Goal: Information Seeking & Learning: Get advice/opinions

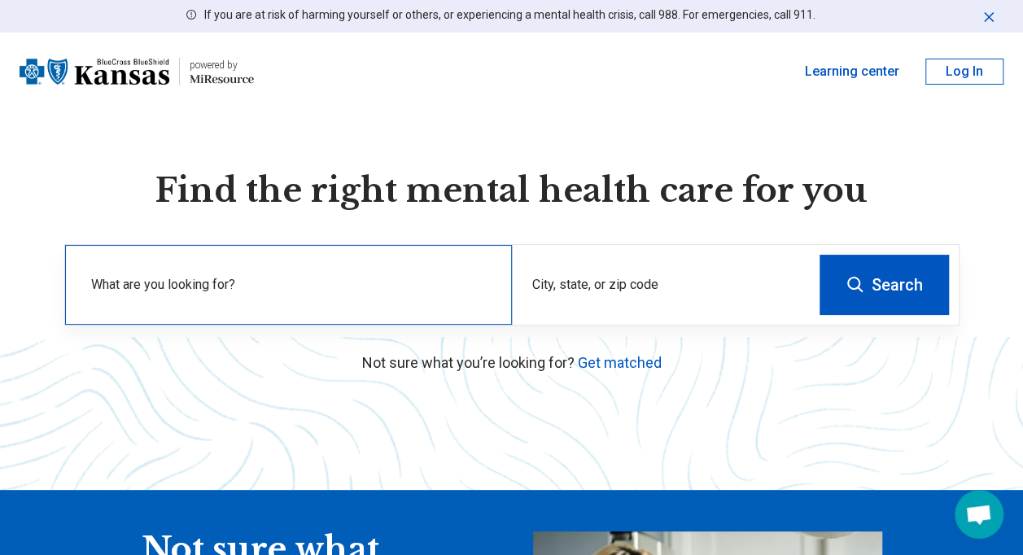
click at [305, 273] on div "What are you looking for?" at bounding box center [288, 285] width 447 height 80
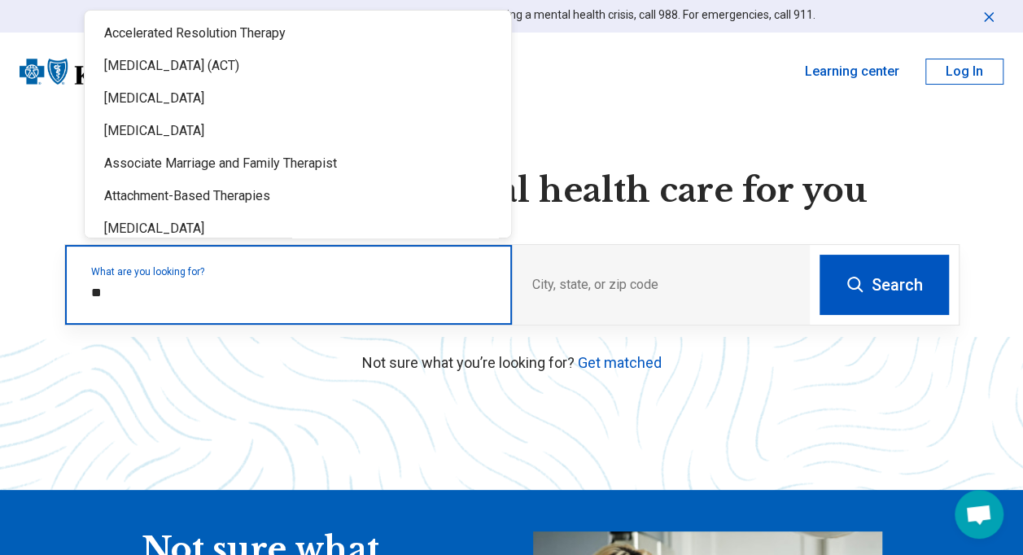
type input "*"
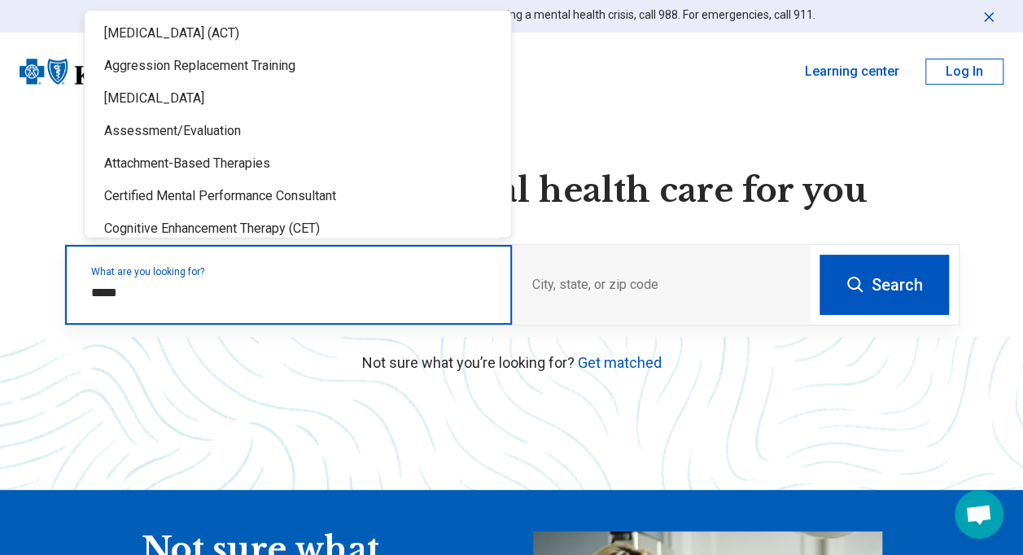
type input "******"
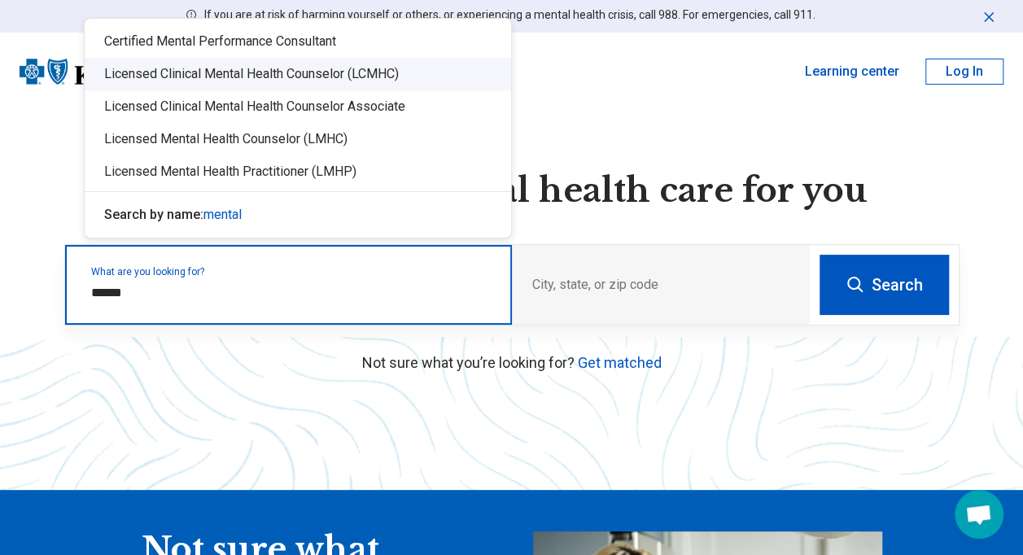
drag, startPoint x: 97, startPoint y: 64, endPoint x: 169, endPoint y: 75, distance: 73.2
click at [169, 75] on div "Licensed Clinical Mental Health Counselor (LCMHC)" at bounding box center [298, 74] width 426 height 33
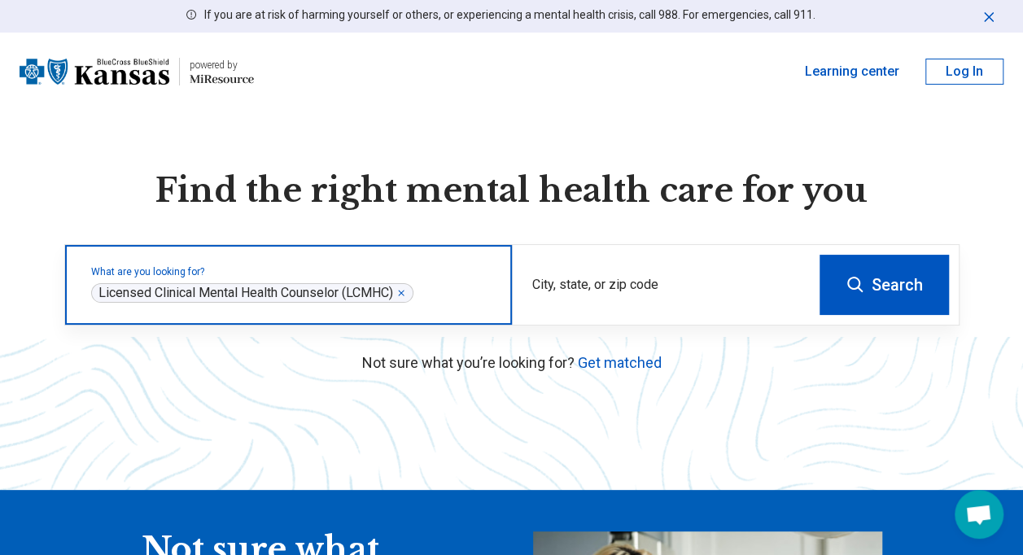
click at [406, 290] on icon "Remove" at bounding box center [401, 293] width 10 height 10
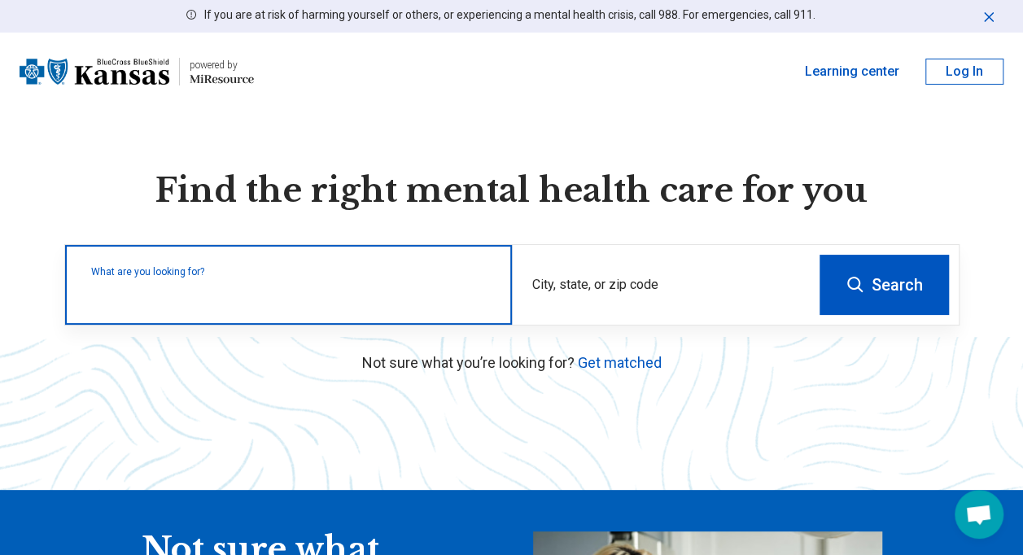
click at [212, 277] on label "What are you looking for?" at bounding box center [291, 272] width 401 height 10
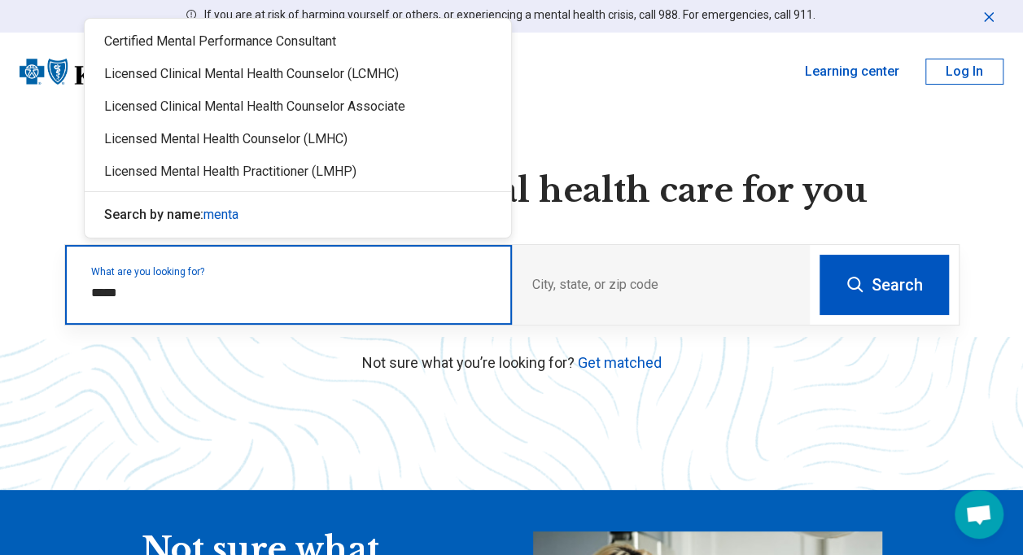
type input "******"
click at [278, 77] on div "Licensed Clinical Mental Health Counselor (LCMHC)" at bounding box center [298, 74] width 426 height 33
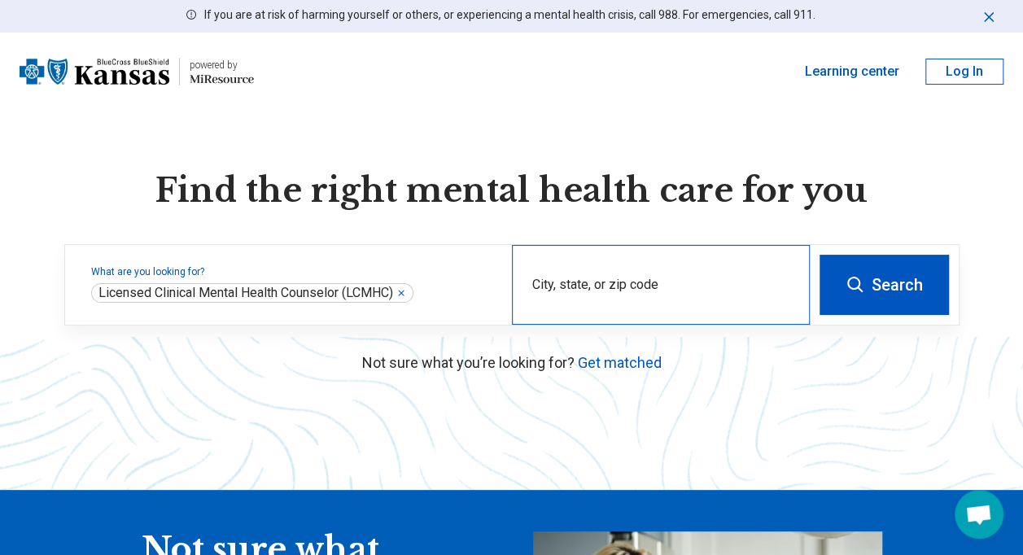
click at [647, 269] on div "City, state, or zip code" at bounding box center [661, 285] width 298 height 80
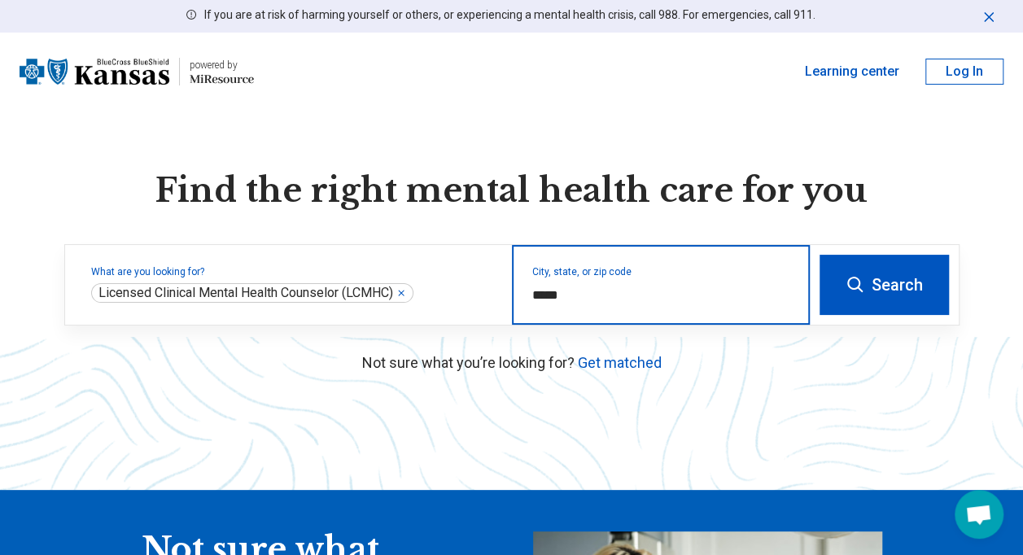
type input "*****"
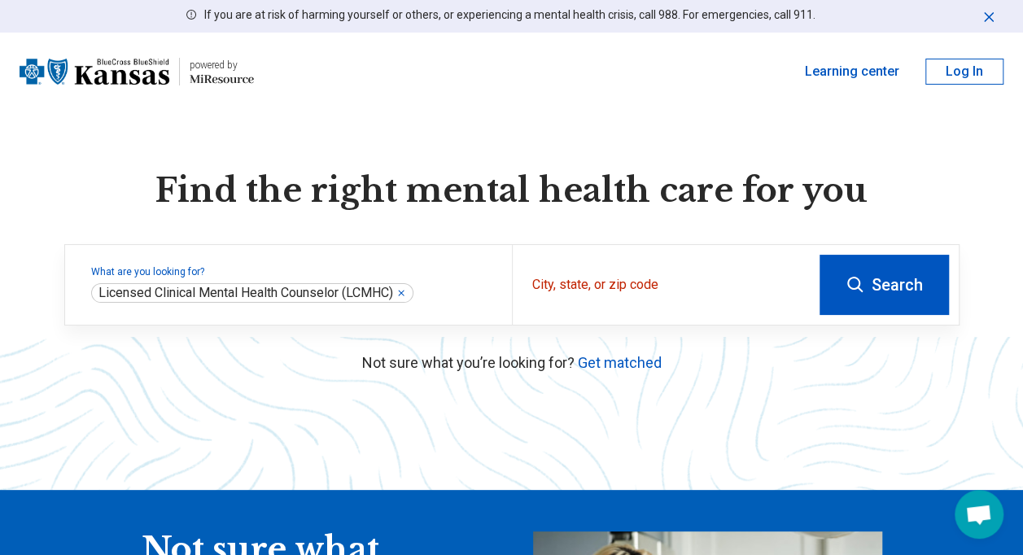
click at [885, 284] on button "Search" at bounding box center [884, 285] width 129 height 60
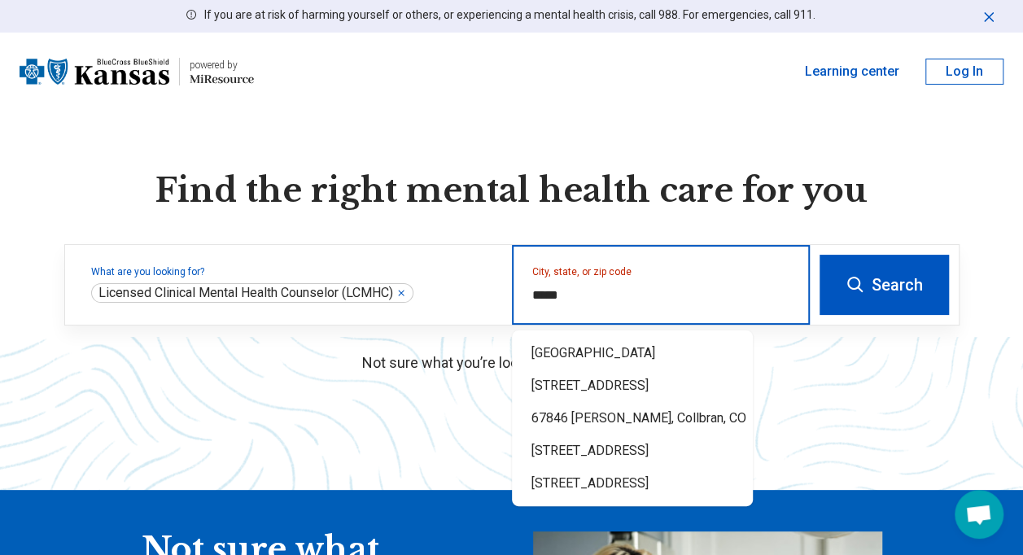
type input "*****"
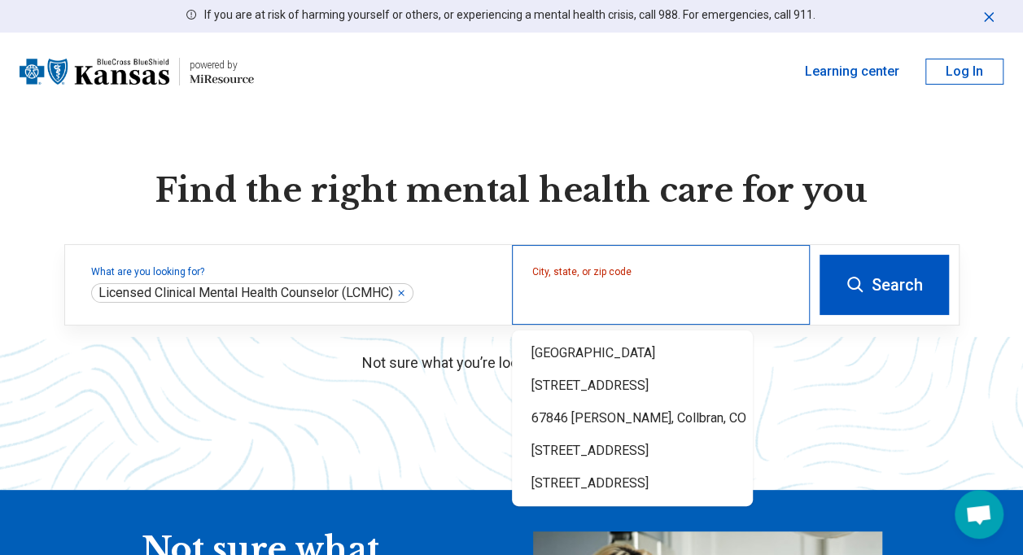
click at [721, 309] on div "City, state, or zip code" at bounding box center [661, 285] width 298 height 80
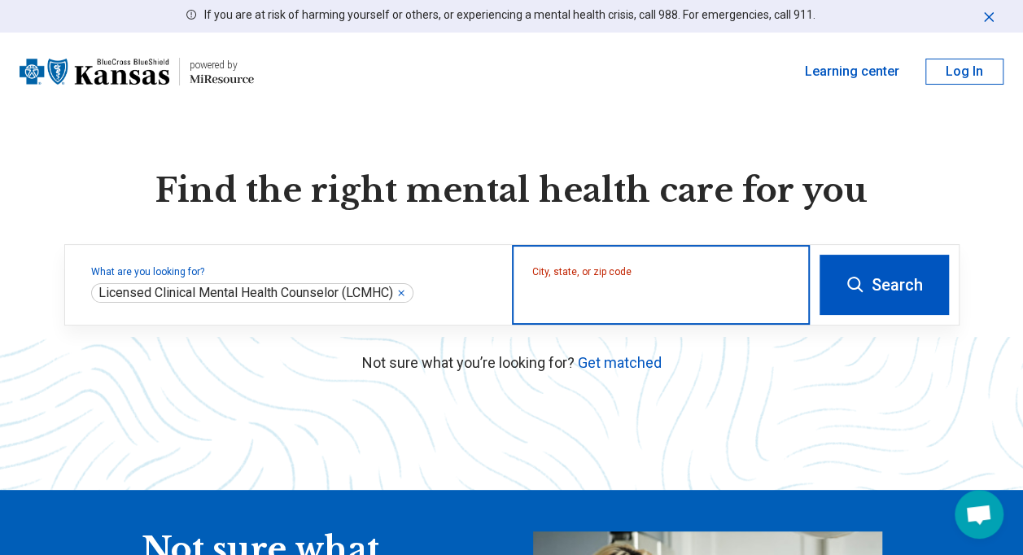
click at [600, 287] on input "City, state, or zip code" at bounding box center [661, 296] width 258 height 20
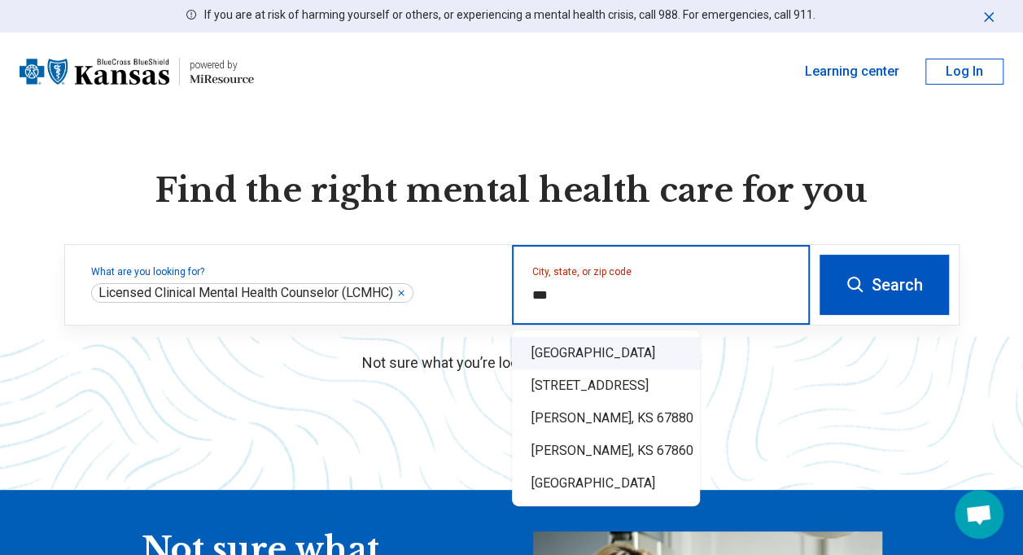
click at [625, 353] on div "[GEOGRAPHIC_DATA]" at bounding box center [606, 353] width 188 height 33
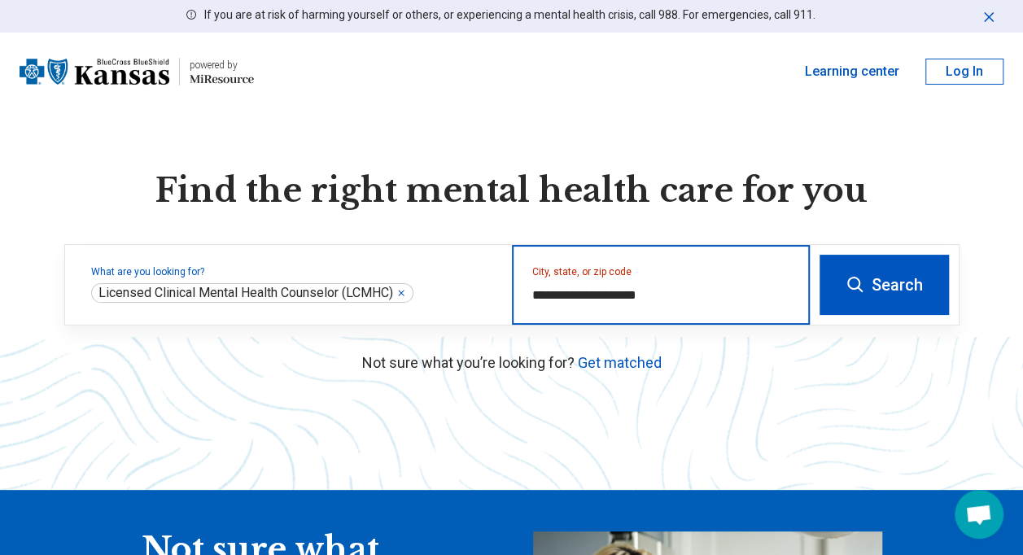
type input "**********"
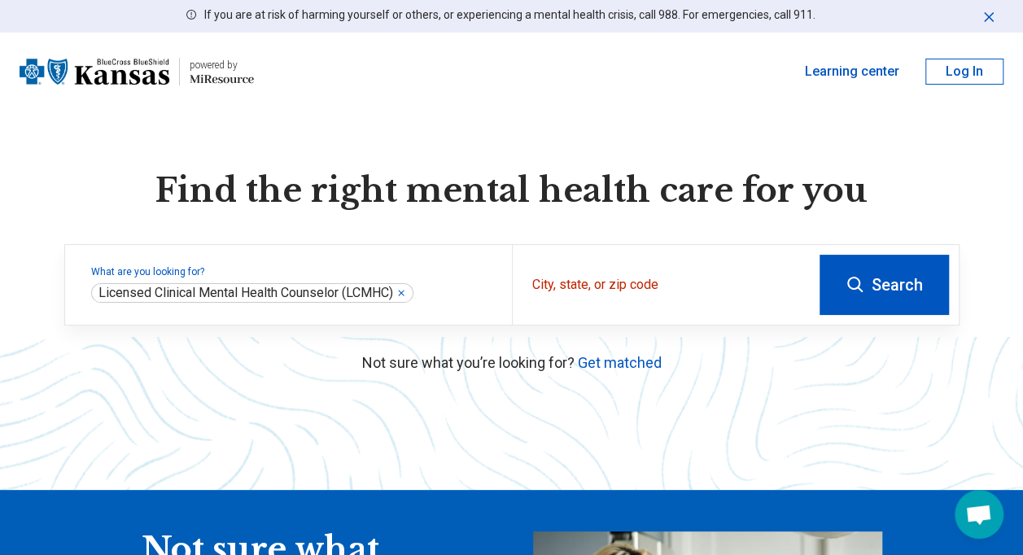
click at [886, 285] on button "Search" at bounding box center [884, 285] width 129 height 60
click at [592, 364] on link "Get matched" at bounding box center [620, 362] width 84 height 17
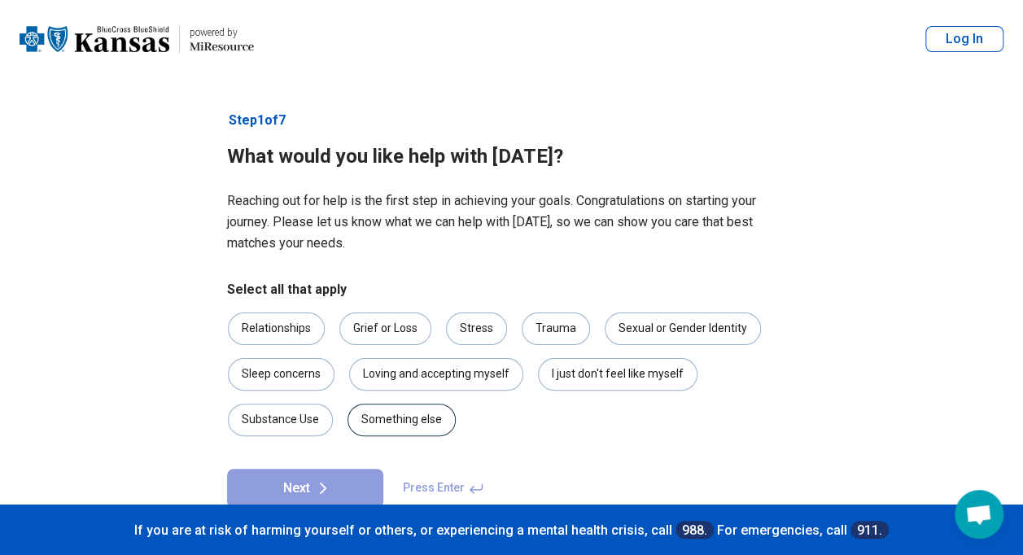
scroll to position [36, 0]
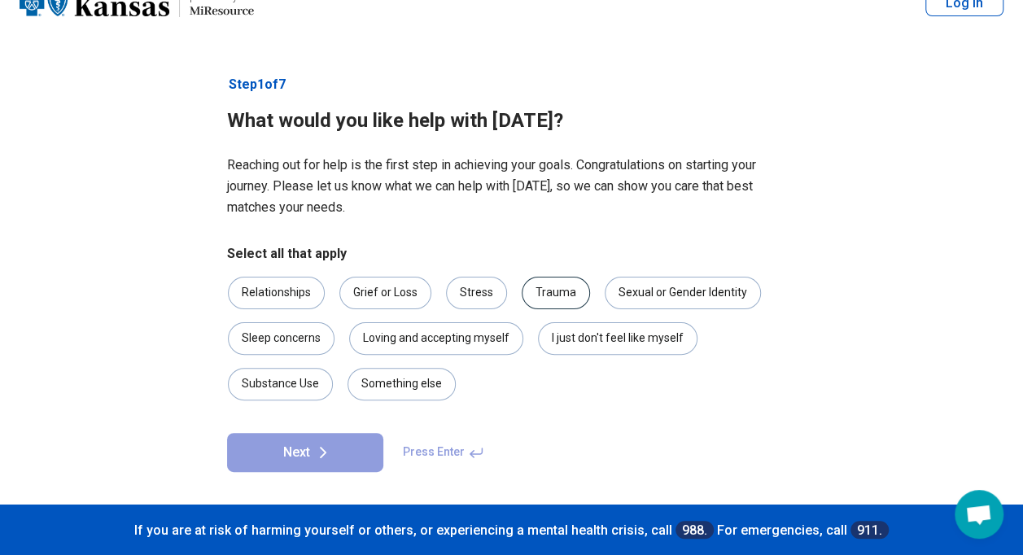
click at [539, 285] on div "Trauma" at bounding box center [556, 293] width 68 height 33
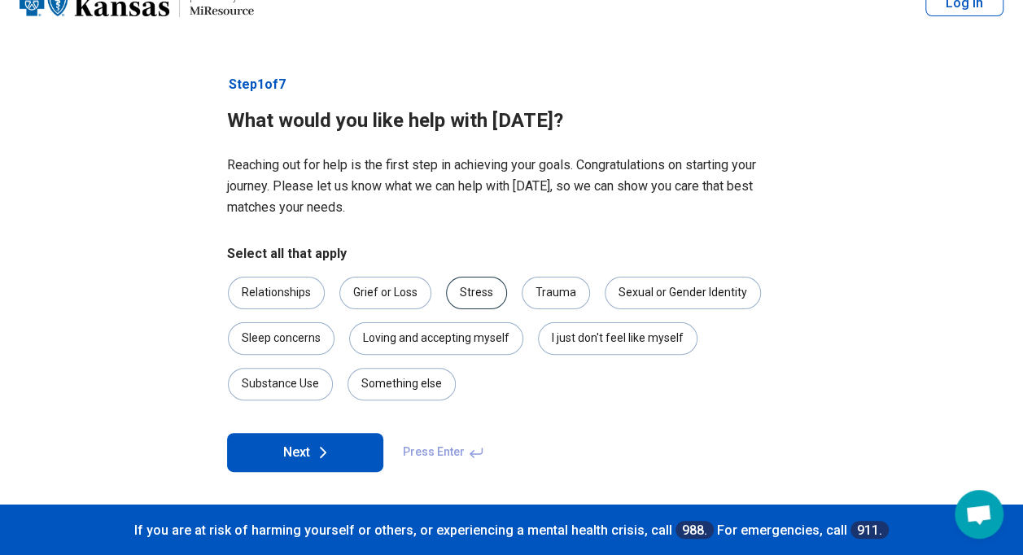
click at [470, 291] on div "Stress" at bounding box center [476, 293] width 61 height 33
click at [374, 293] on div "Grief or Loss" at bounding box center [385, 293] width 92 height 33
click at [303, 282] on div "Relationships" at bounding box center [276, 293] width 97 height 33
click at [321, 448] on icon at bounding box center [323, 453] width 5 height 10
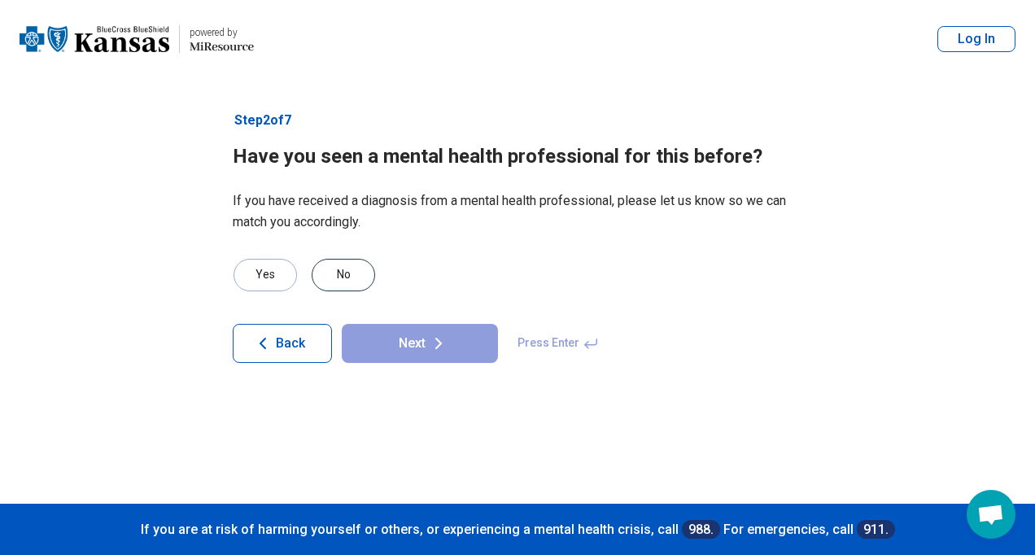
click at [339, 270] on div "No" at bounding box center [343, 275] width 63 height 33
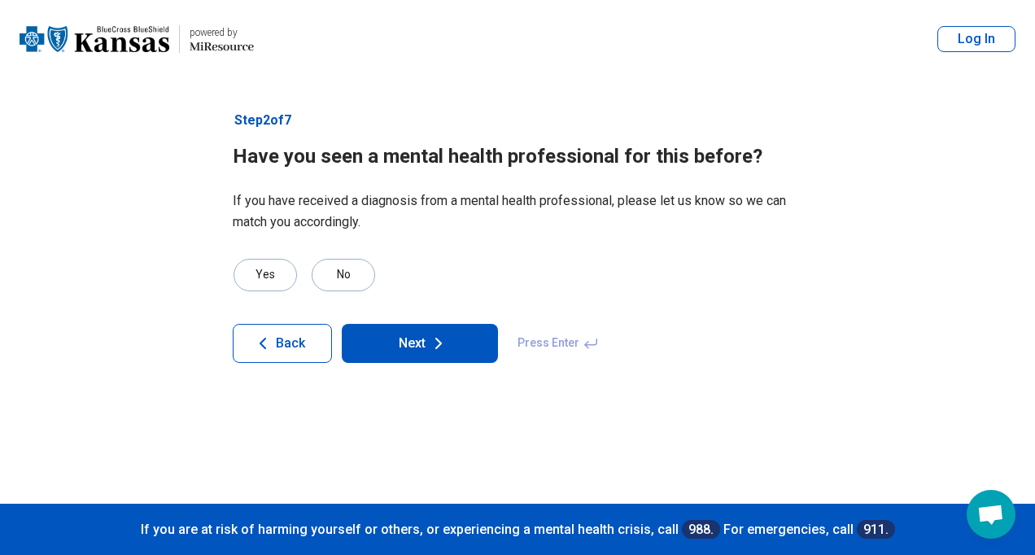
click at [413, 335] on button "Next" at bounding box center [420, 343] width 156 height 39
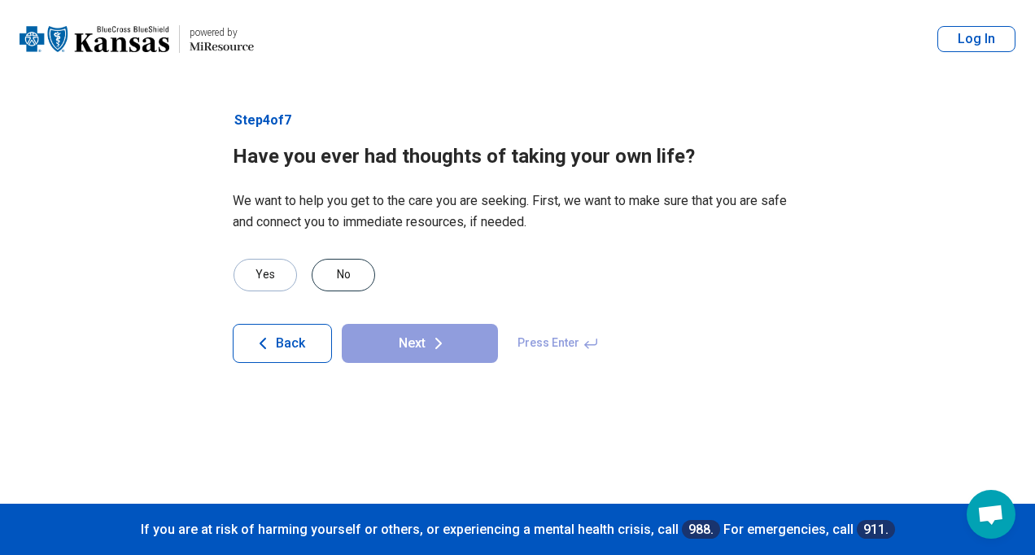
click at [340, 268] on div "No" at bounding box center [343, 275] width 63 height 33
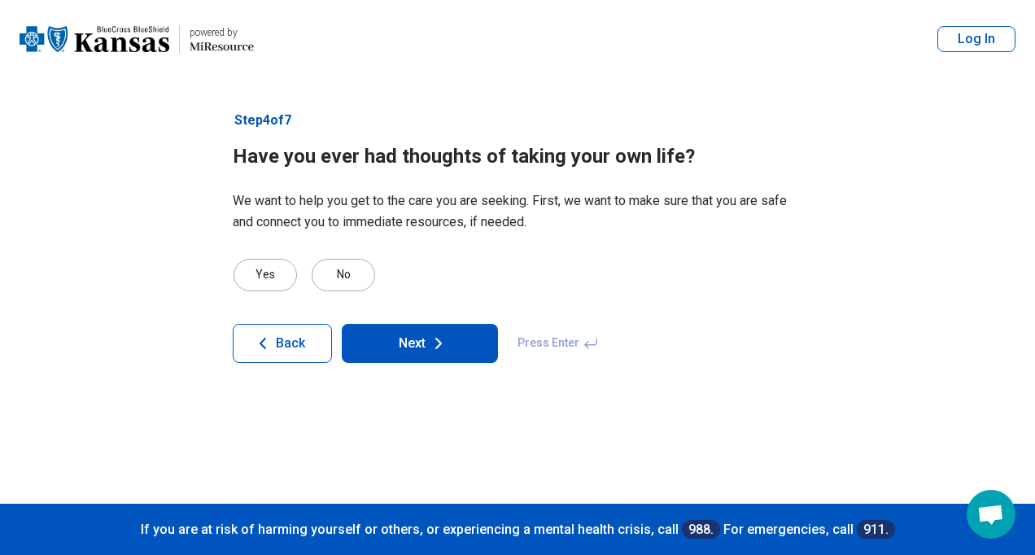
click at [426, 348] on button "Next" at bounding box center [420, 343] width 156 height 39
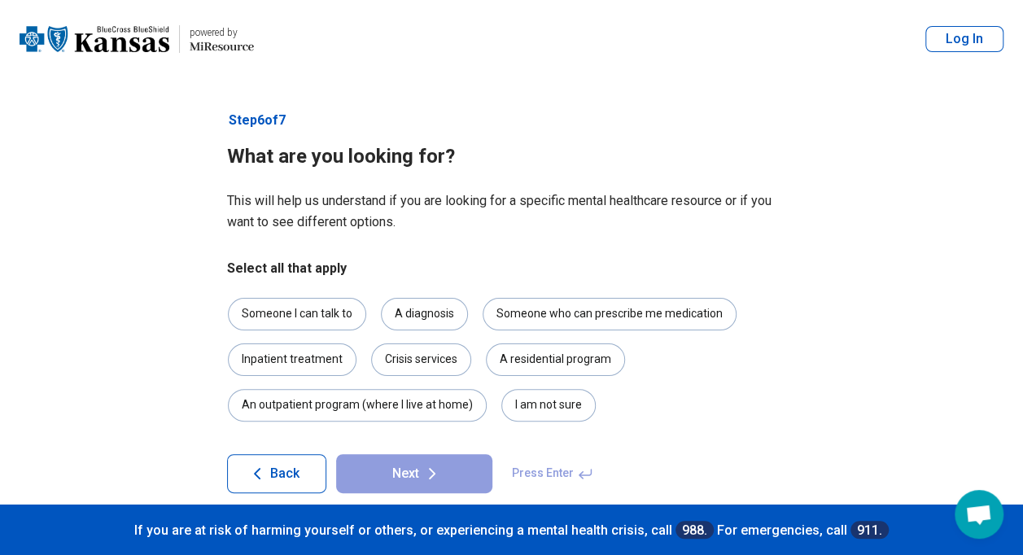
scroll to position [21, 0]
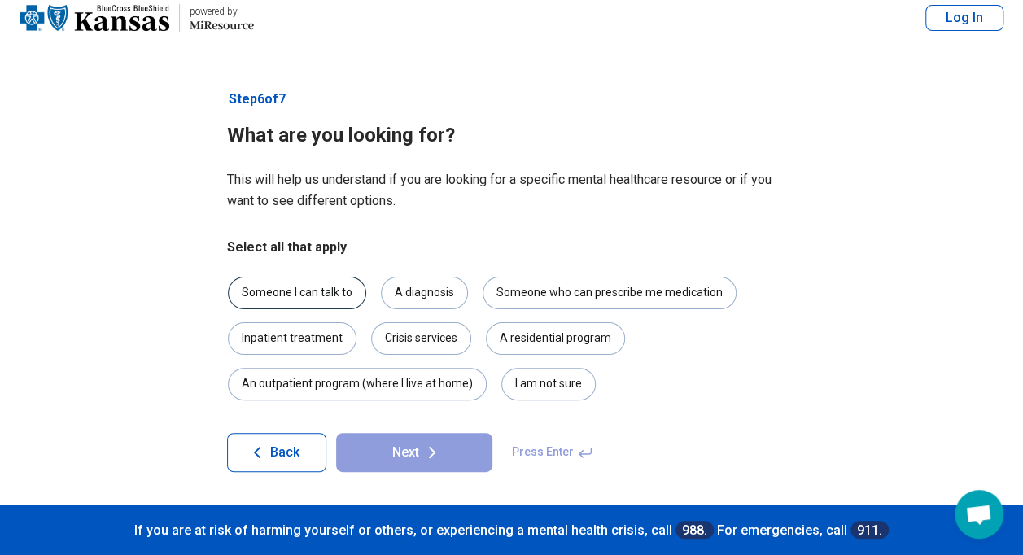
click at [338, 301] on div "Someone I can talk to" at bounding box center [297, 293] width 138 height 33
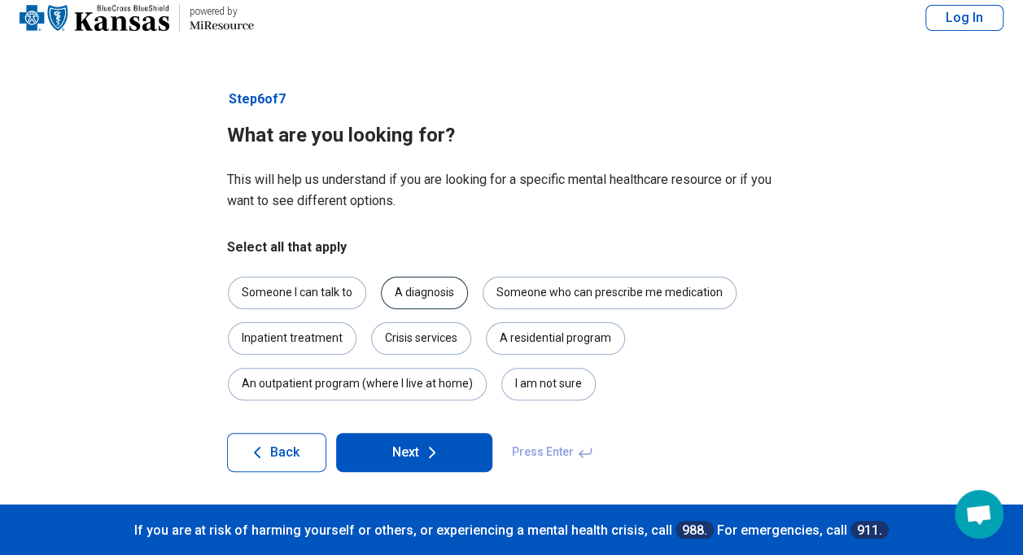
click at [433, 291] on div "A diagnosis" at bounding box center [424, 293] width 87 height 33
click at [546, 282] on div "Someone who can prescribe me medication" at bounding box center [610, 293] width 254 height 33
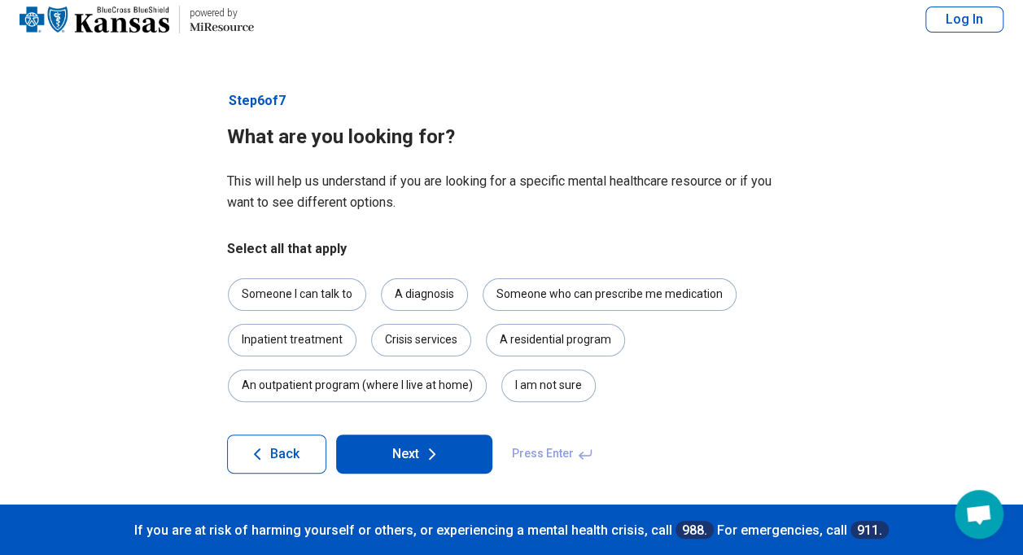
click at [444, 441] on button "Next" at bounding box center [414, 454] width 156 height 39
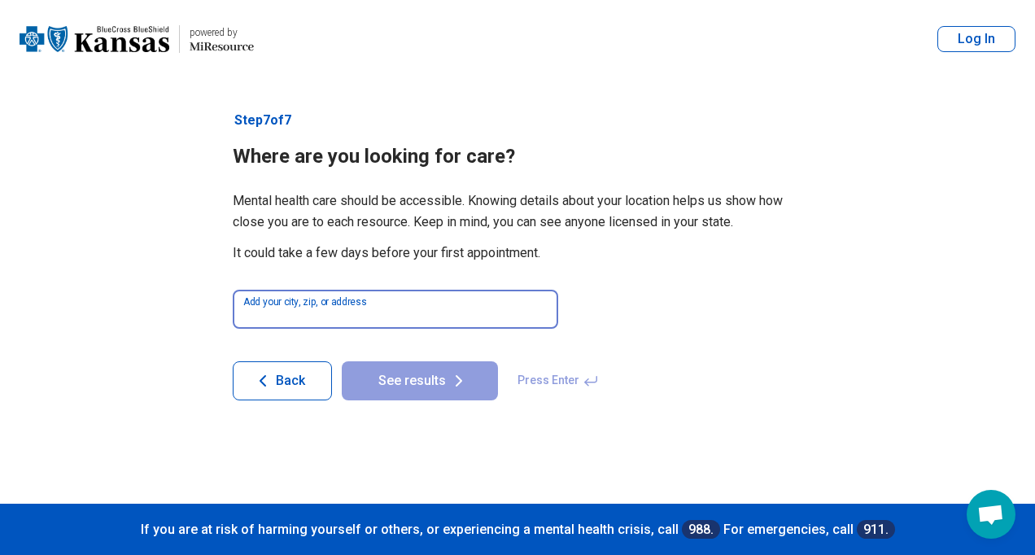
click at [400, 321] on input at bounding box center [396, 309] width 326 height 39
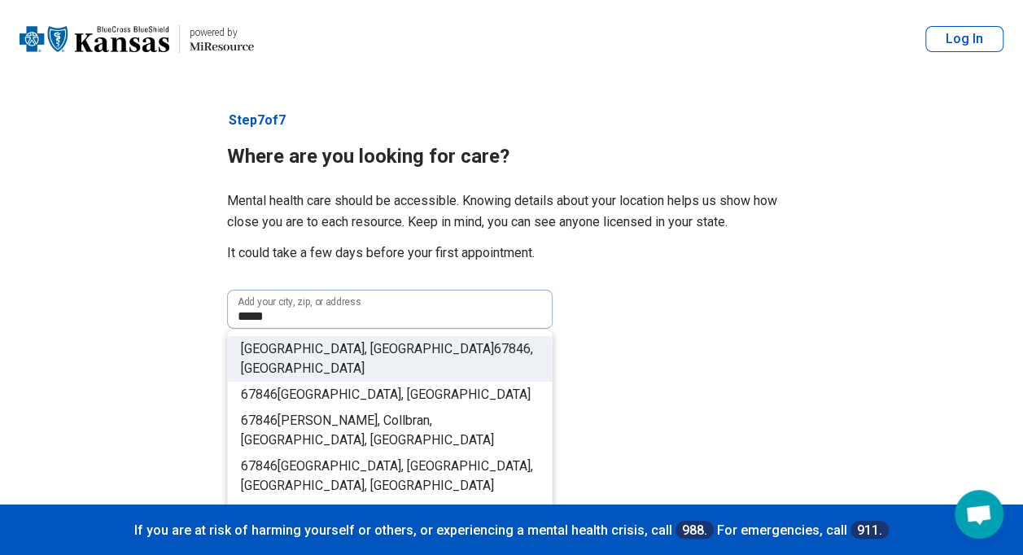
click at [376, 350] on span ", [GEOGRAPHIC_DATA]" at bounding box center [387, 358] width 292 height 35
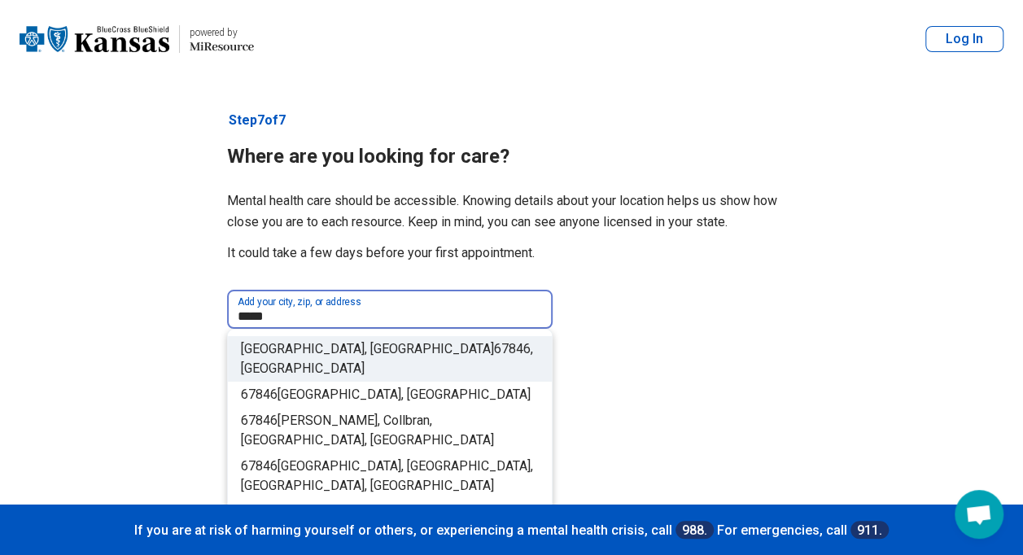
type input "**********"
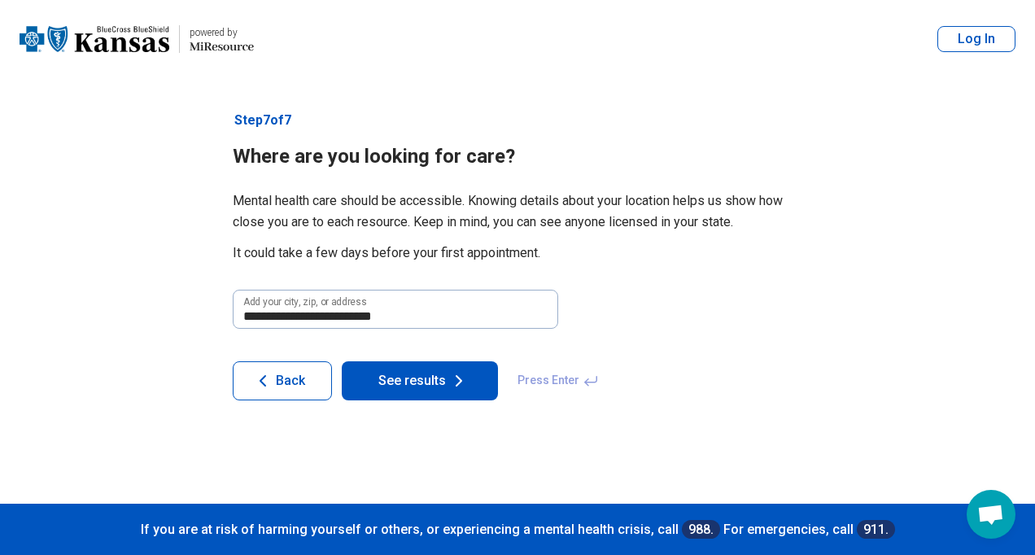
click at [402, 376] on button "See results" at bounding box center [420, 380] width 156 height 39
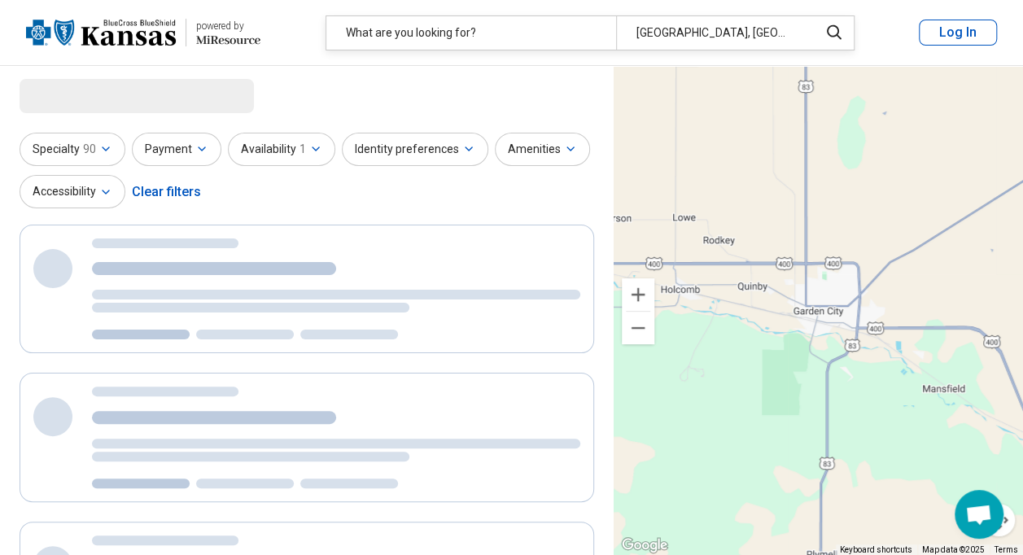
select select "***"
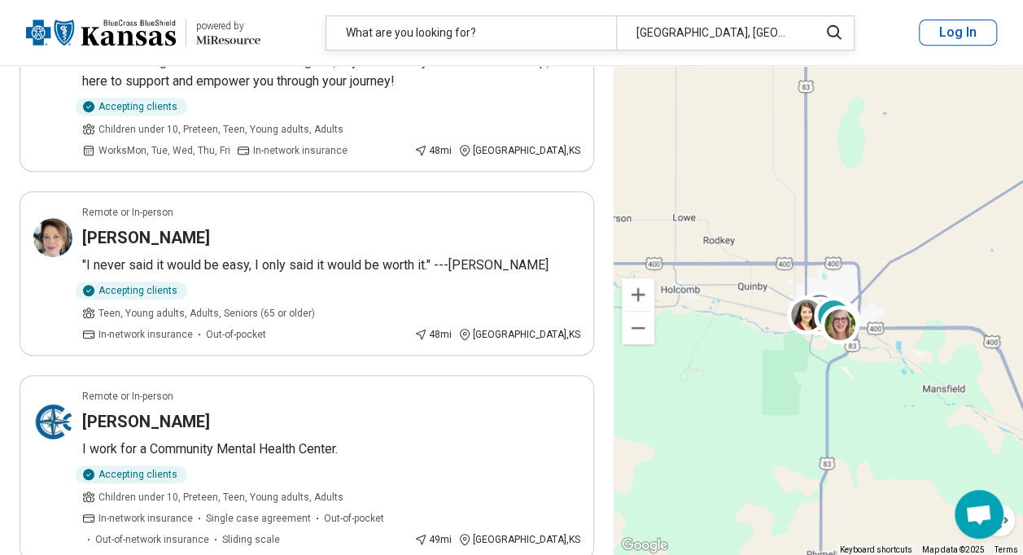
scroll to position [3419, 0]
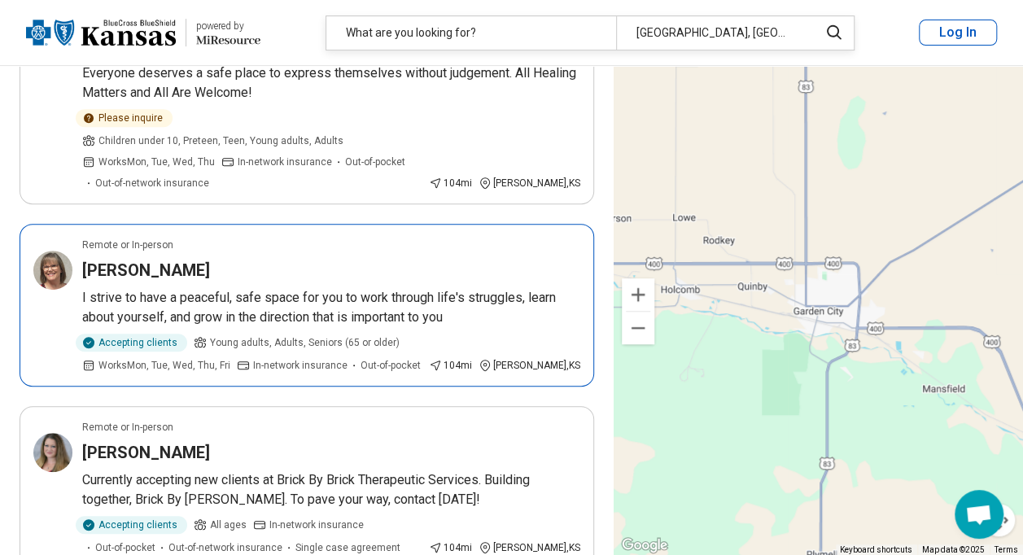
scroll to position [3395, 0]
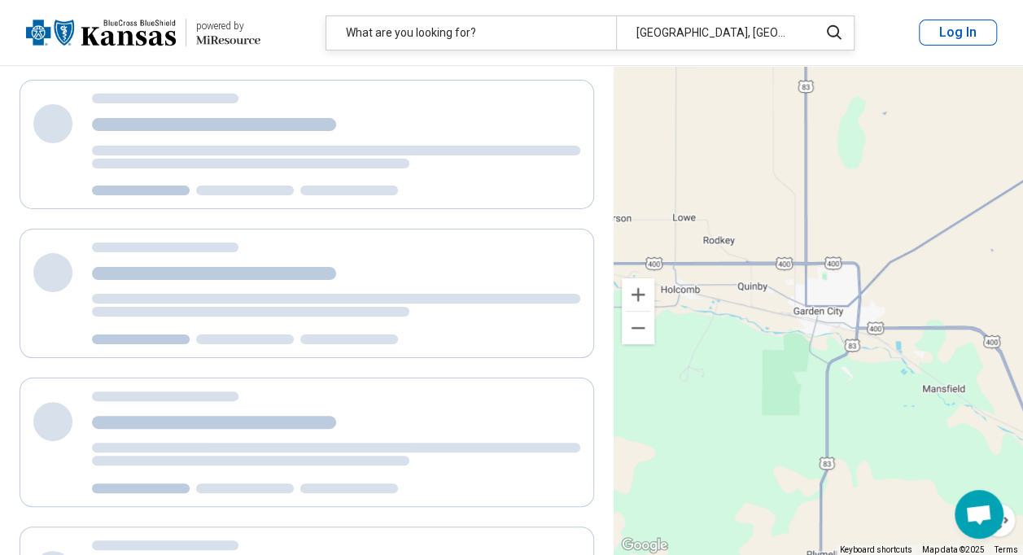
scroll to position [0, 0]
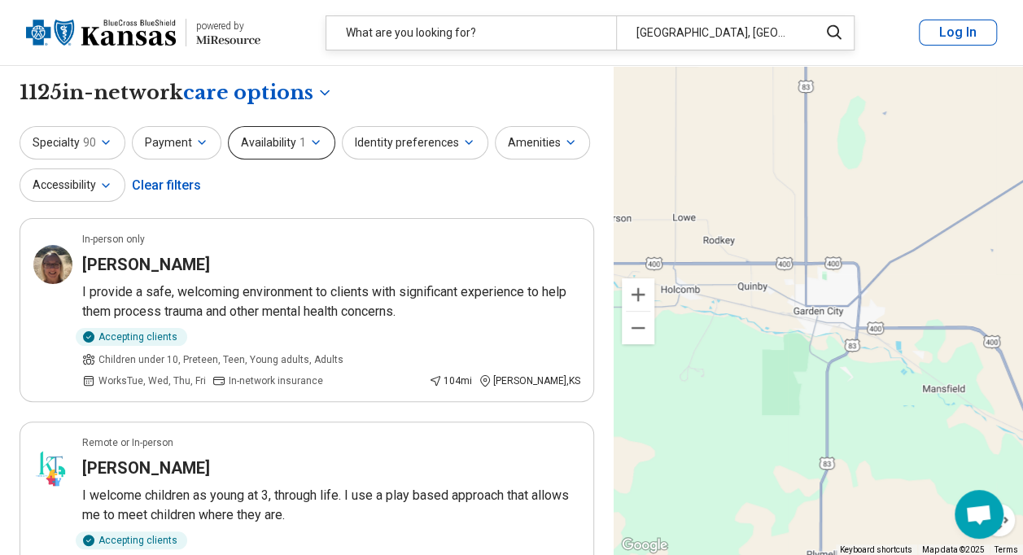
click at [309, 138] on icon "button" at bounding box center [315, 142] width 13 height 13
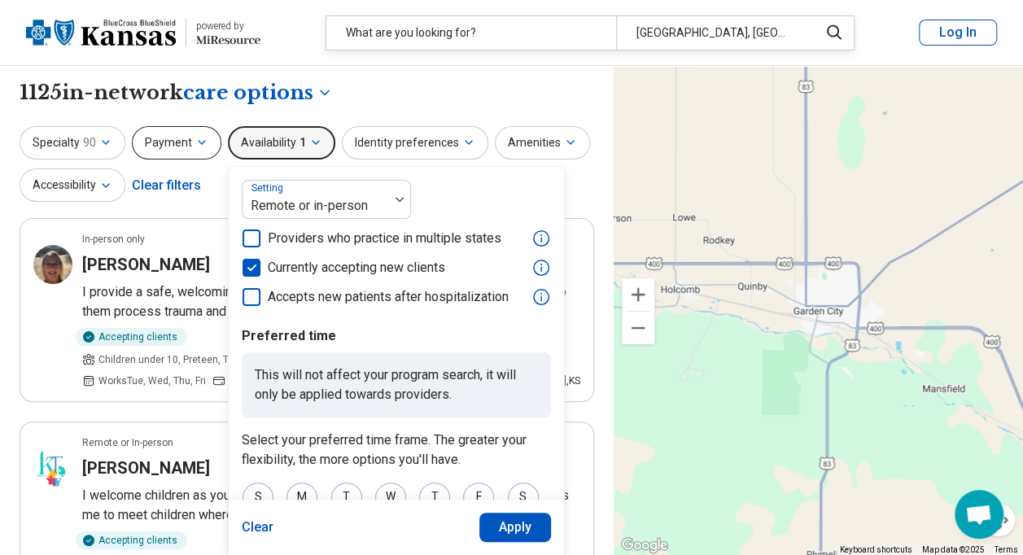
click at [184, 142] on button "Payment" at bounding box center [177, 142] width 90 height 33
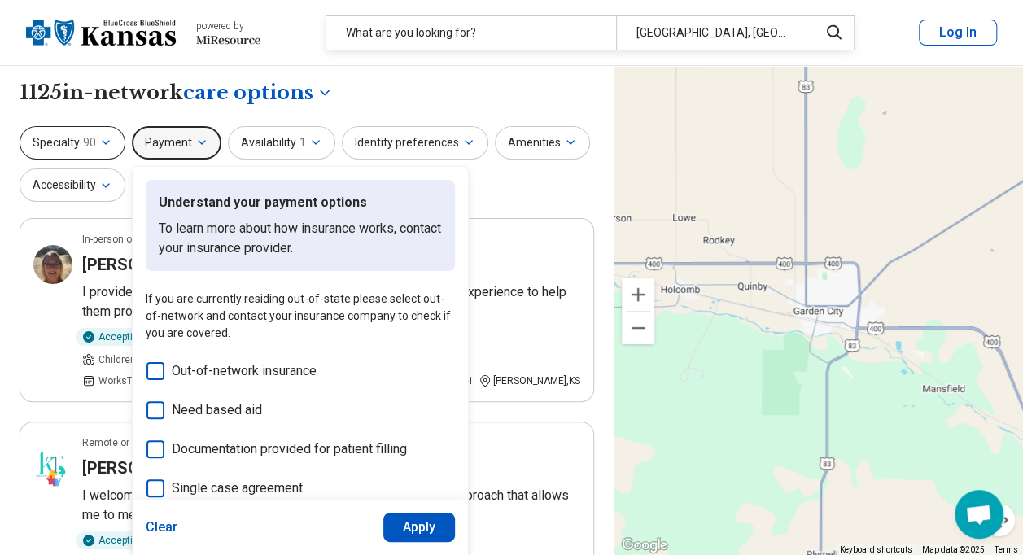
click at [87, 140] on span "90" at bounding box center [89, 142] width 13 height 17
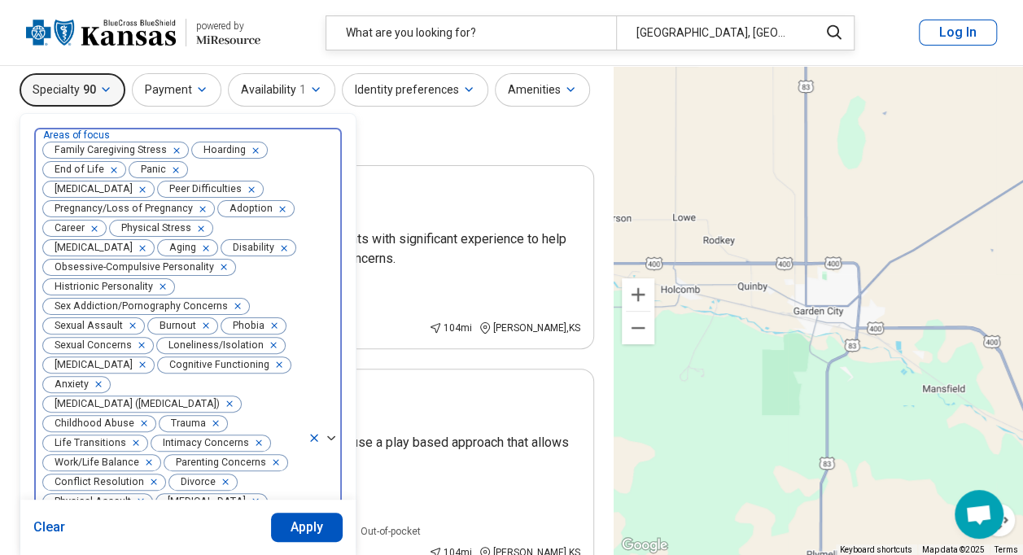
scroll to position [52, 0]
click at [173, 146] on icon "Remove [object Object]" at bounding box center [172, 151] width 11 height 11
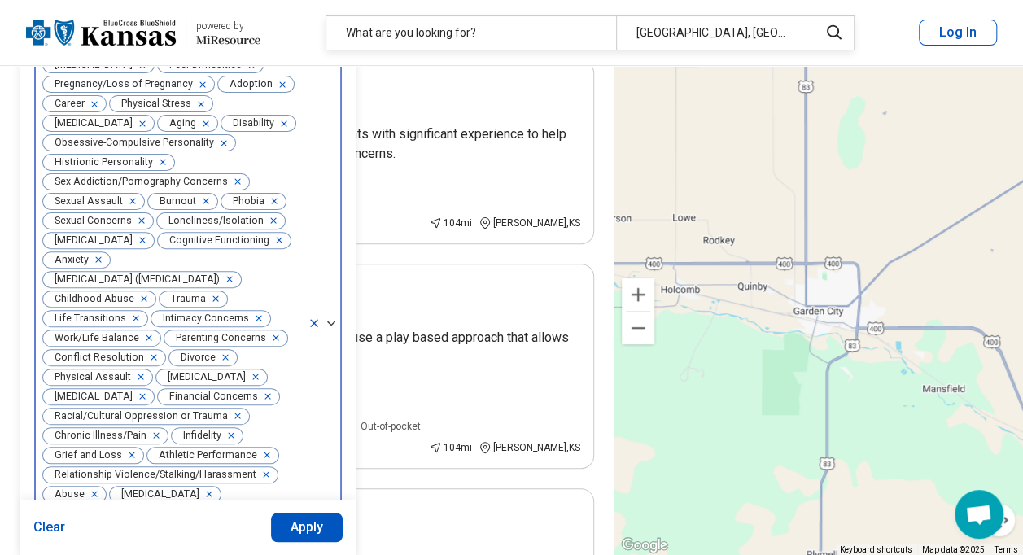
scroll to position [180, 0]
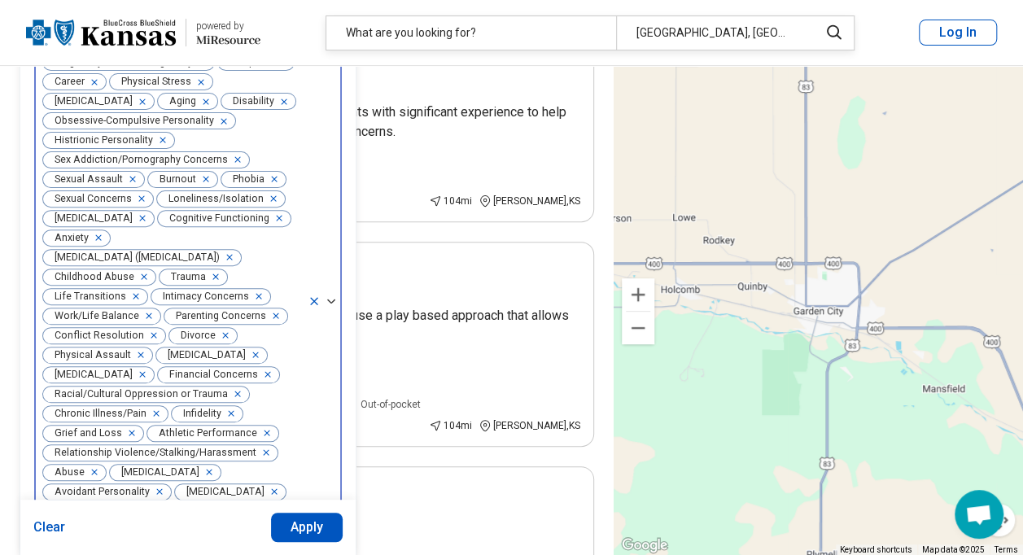
click at [138, 240] on div "Hoarding End of Life Panic [MEDICAL_DATA] Peer Difficulties Pregnancy/Loss of P…" at bounding box center [170, 302] width 273 height 602
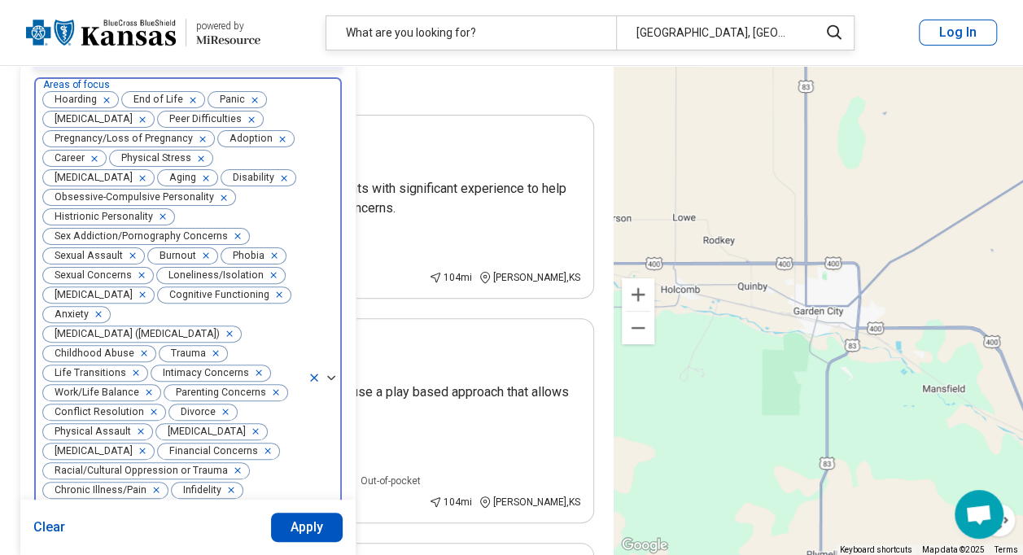
scroll to position [104, 0]
click at [94, 313] on span "Anxiety" at bounding box center [68, 313] width 50 height 15
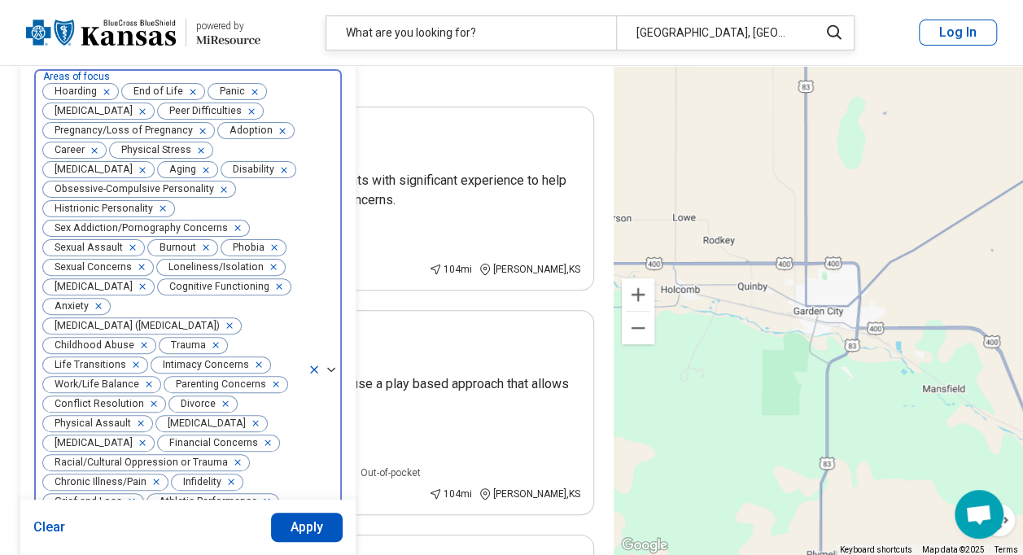
scroll to position [115, 0]
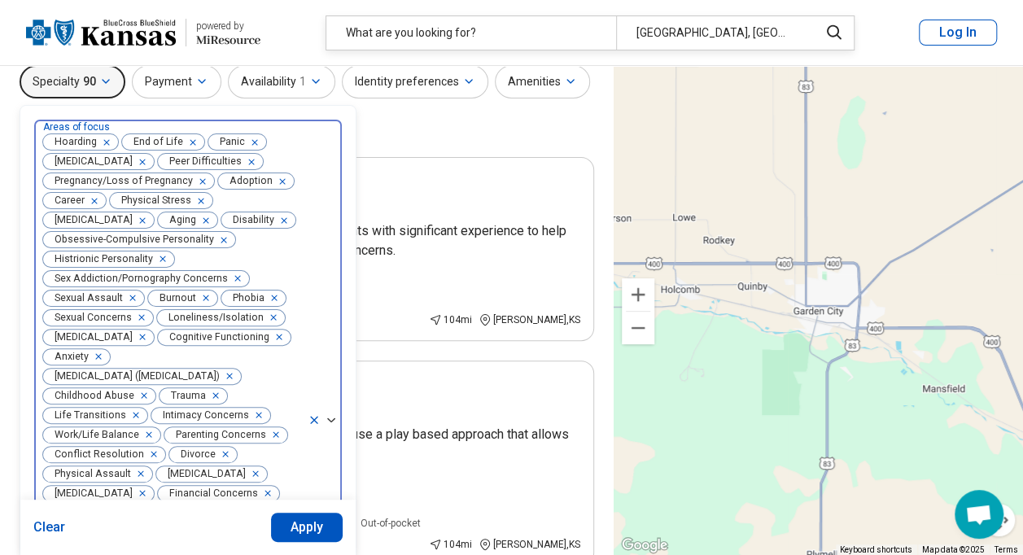
click at [206, 306] on div "Hoarding End of Life Panic [MEDICAL_DATA] Peer Difficulties Pregnancy/Loss of P…" at bounding box center [170, 421] width 273 height 602
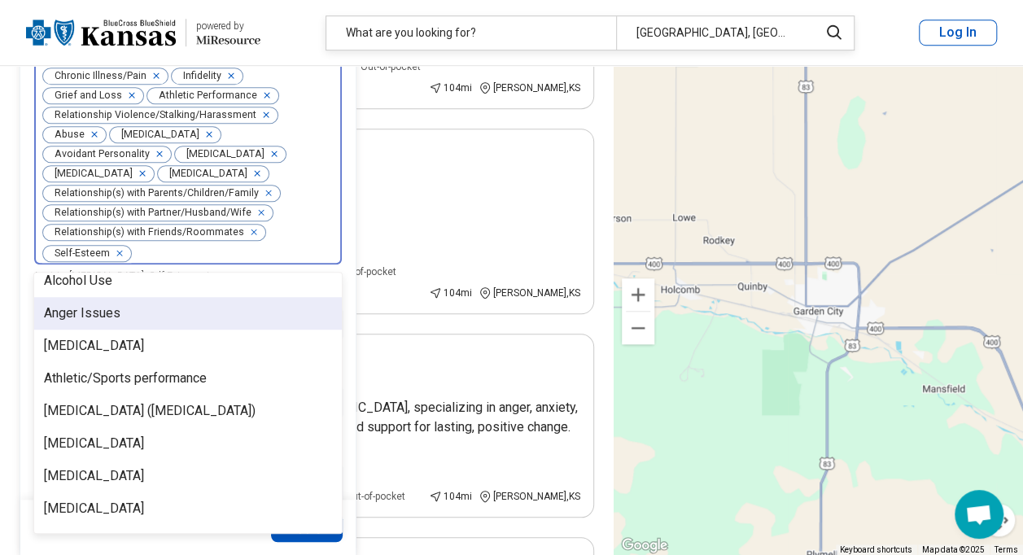
scroll to position [63, 0]
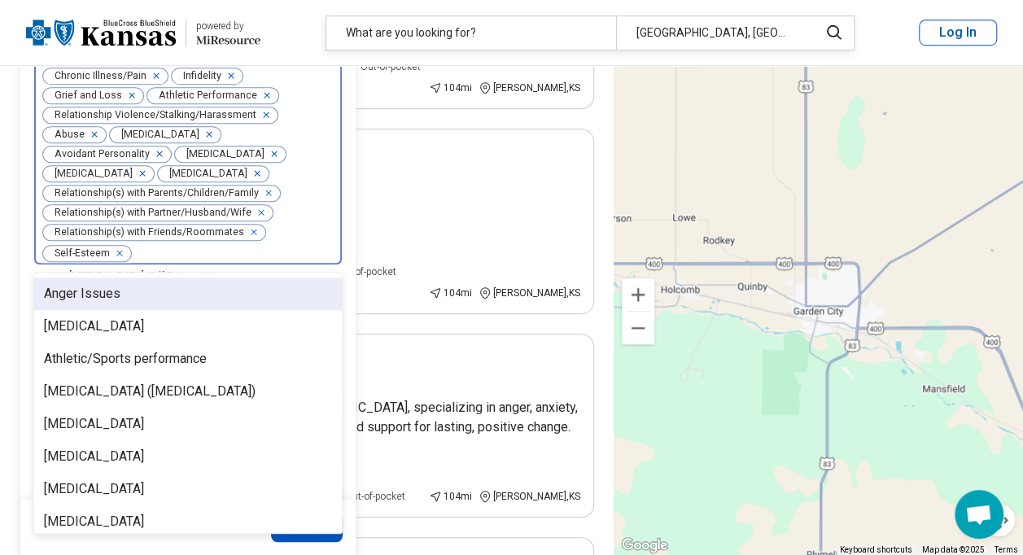
click at [202, 201] on span "Relationship(s) with Parents/Children/Family" at bounding box center [153, 193] width 221 height 15
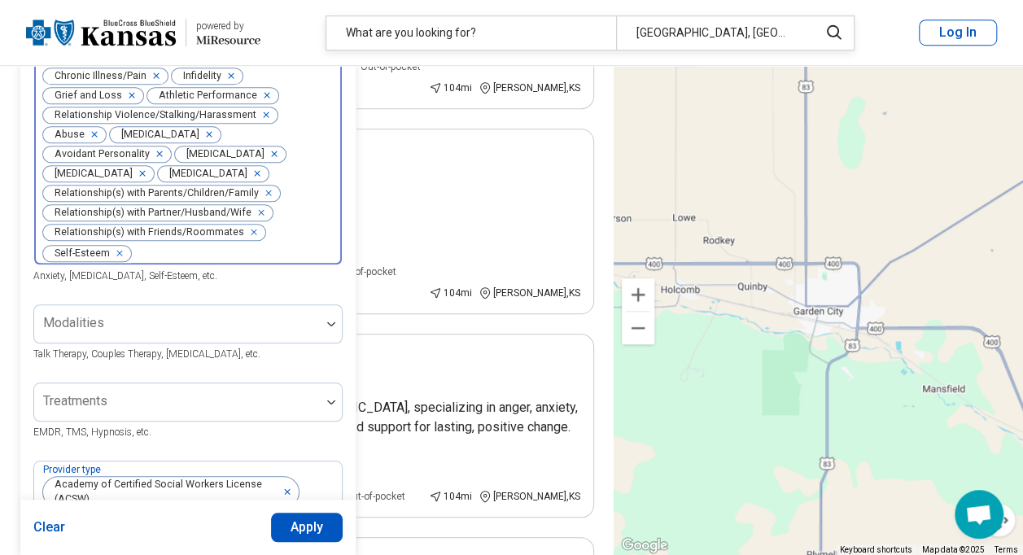
click at [201, 201] on span "Relationship(s) with Parents/Children/Family" at bounding box center [153, 193] width 221 height 15
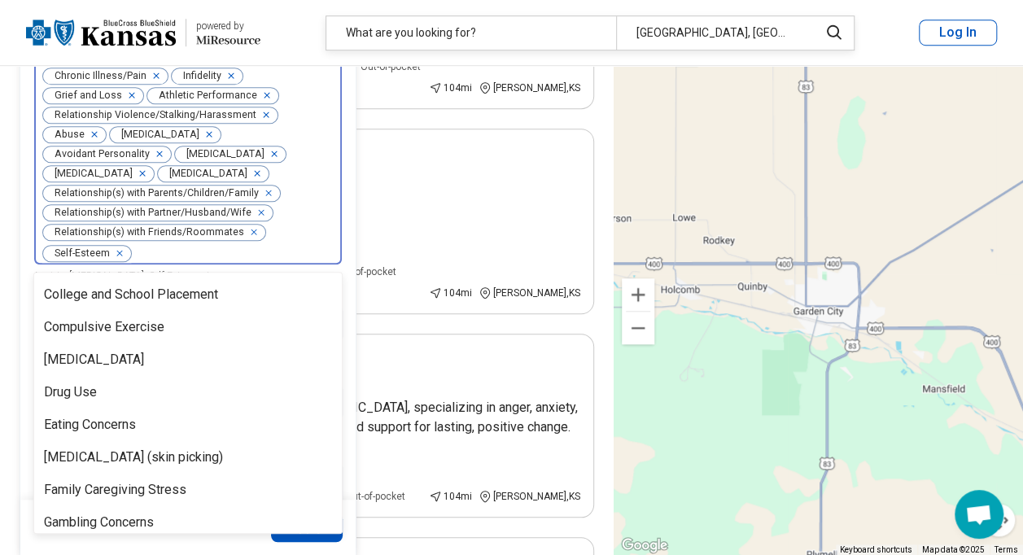
scroll to position [0, 0]
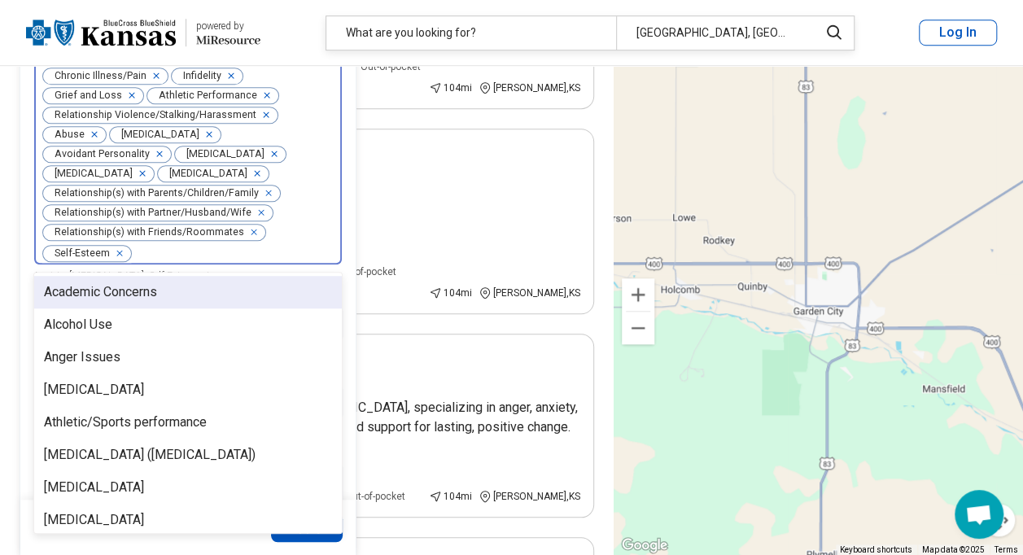
click at [279, 15] on header "powered by Miresource logo What are you looking for? [GEOGRAPHIC_DATA], [GEOGRA…" at bounding box center [511, 33] width 1023 height 66
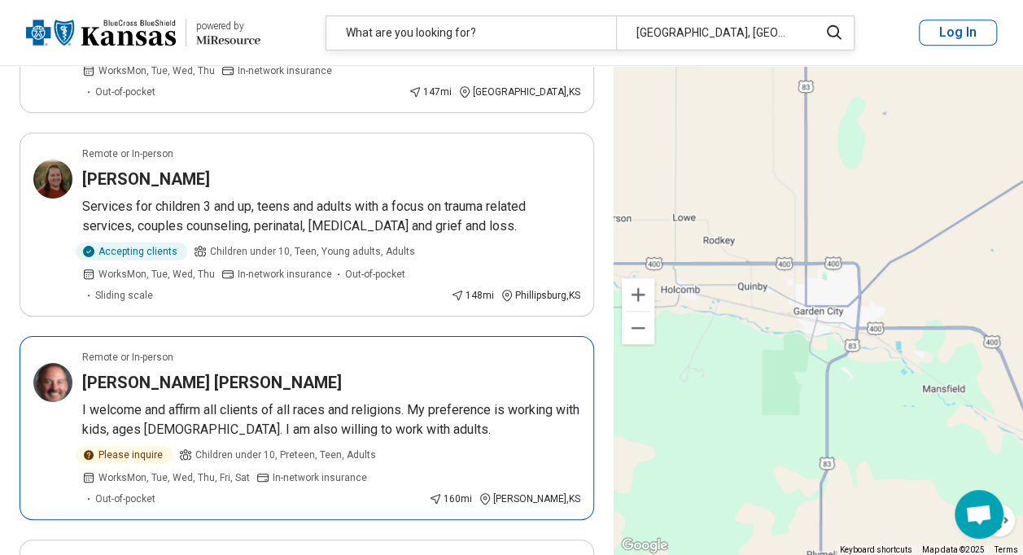
scroll to position [3553, 0]
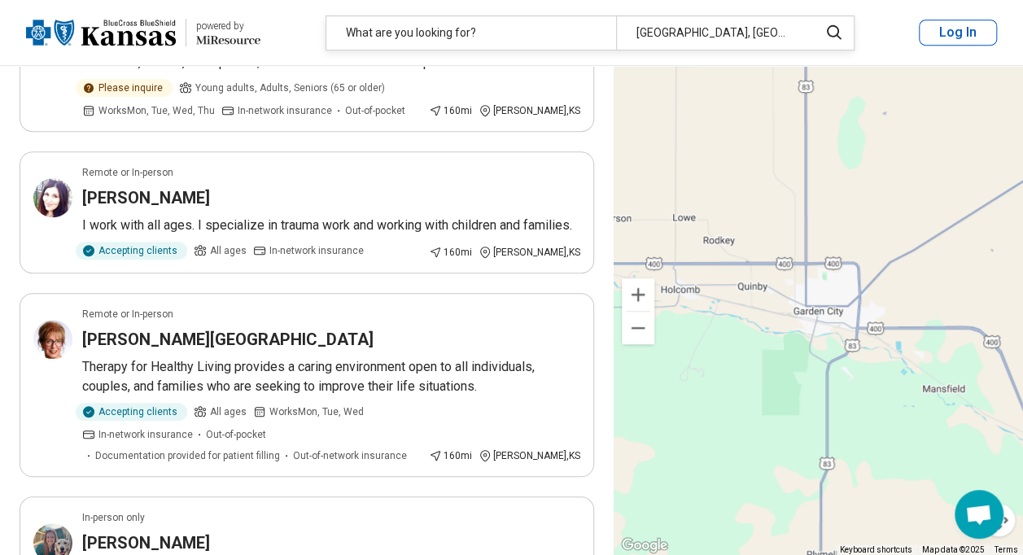
scroll to position [0, 0]
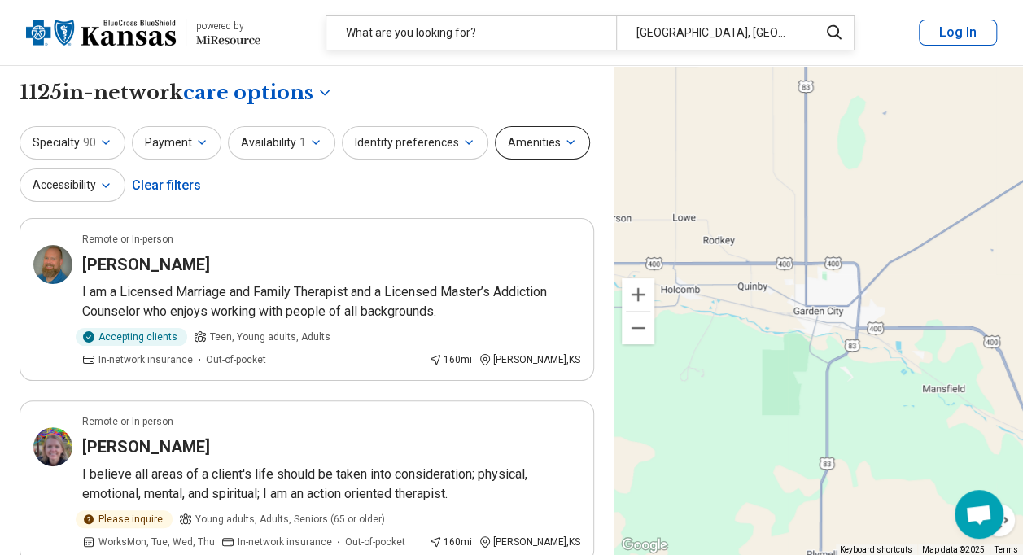
click at [543, 144] on button "Amenities" at bounding box center [542, 142] width 95 height 33
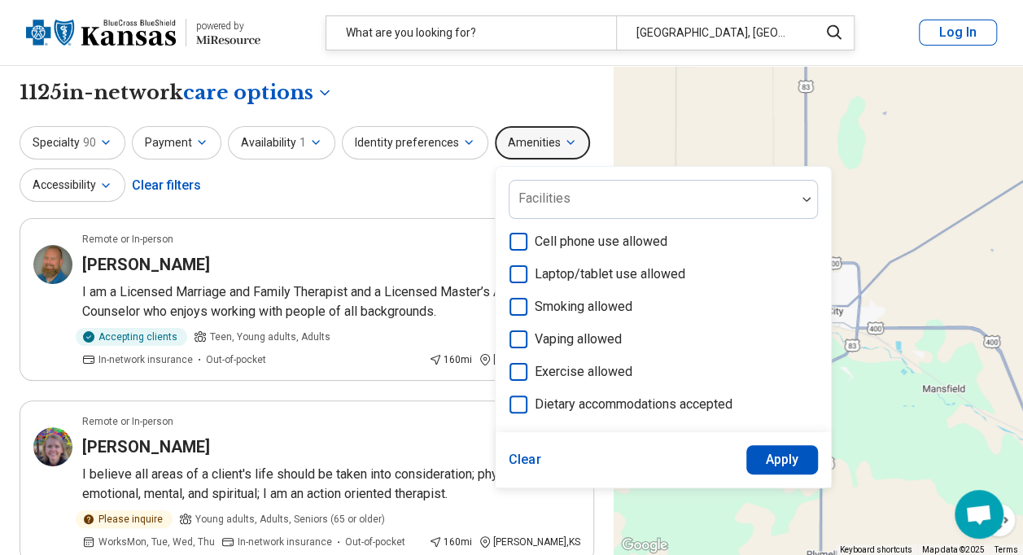
click at [543, 144] on button "Amenities" at bounding box center [542, 142] width 95 height 33
click at [462, 137] on icon "button" at bounding box center [468, 142] width 13 height 13
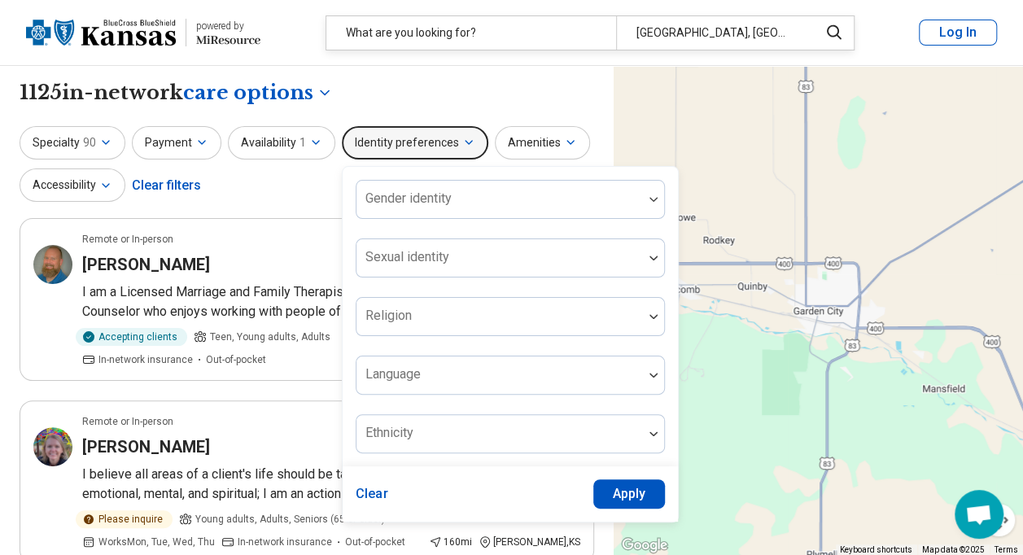
click at [462, 137] on icon "button" at bounding box center [468, 142] width 13 height 13
click at [116, 179] on button "Accessibility" at bounding box center [73, 184] width 106 height 33
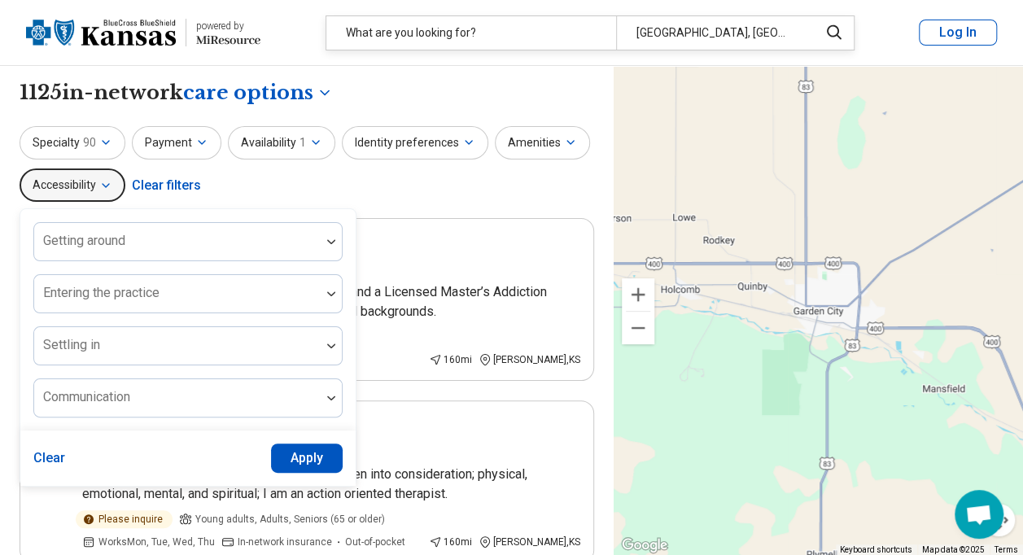
click at [116, 179] on button "Accessibility" at bounding box center [73, 184] width 106 height 33
click at [95, 138] on button "Specialty 90" at bounding box center [73, 142] width 106 height 33
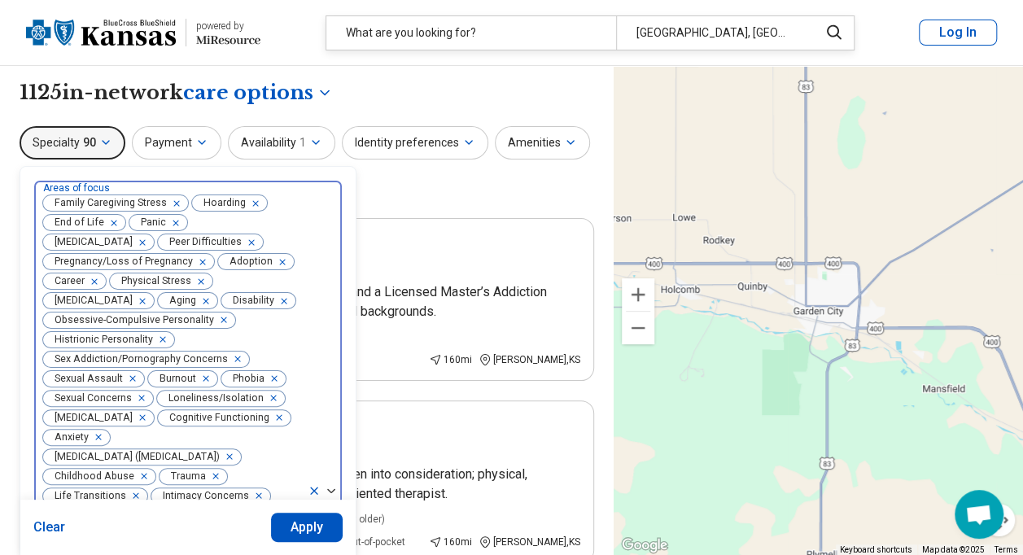
click at [254, 199] on icon "Remove [object Object]" at bounding box center [251, 203] width 11 height 11
click at [258, 200] on icon "Remove [object Object]" at bounding box center [259, 203] width 6 height 6
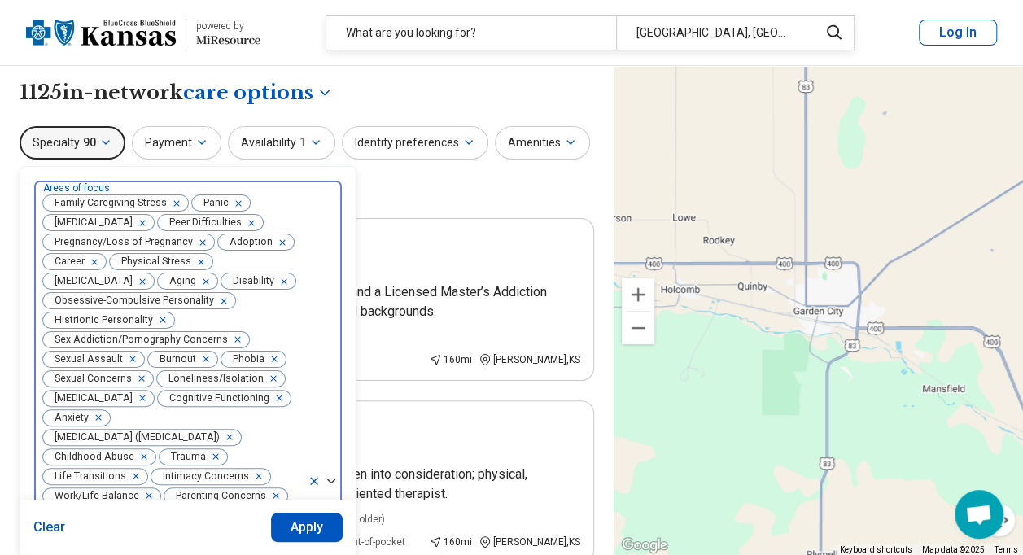
click at [176, 199] on icon "Remove [object Object]" at bounding box center [172, 203] width 11 height 11
click at [211, 197] on div "Remove [object Object]" at bounding box center [201, 204] width 20 height 20
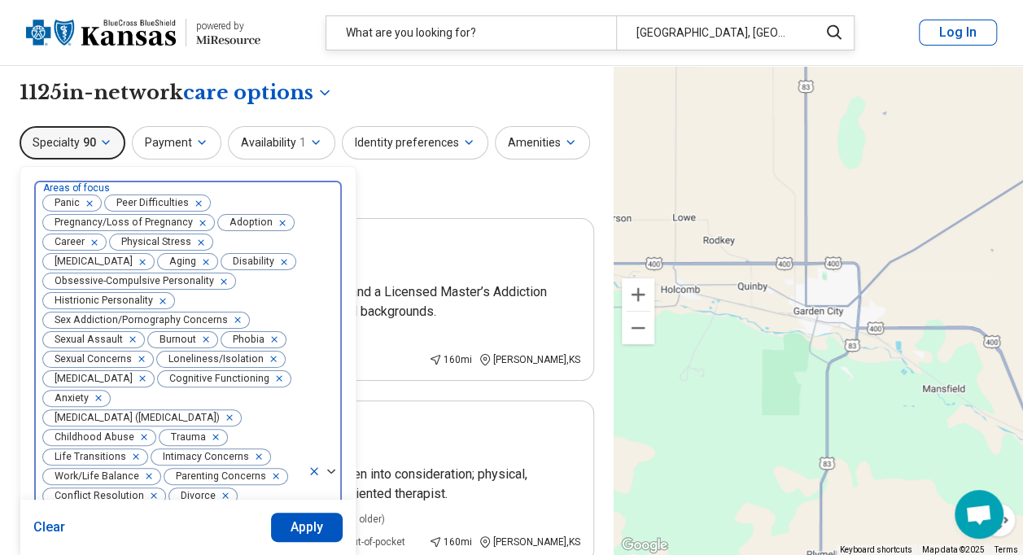
click at [195, 203] on icon "Remove [object Object]" at bounding box center [194, 203] width 11 height 11
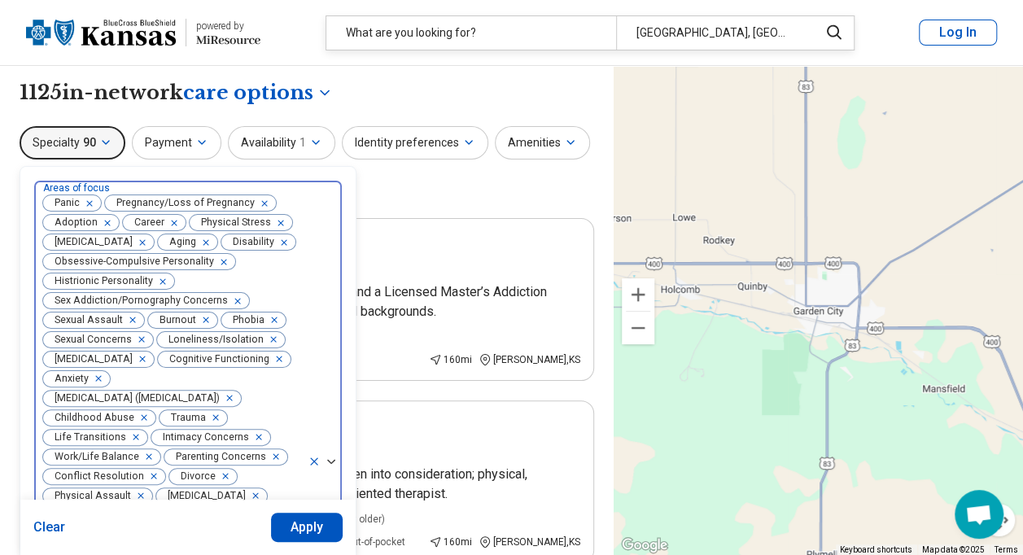
click at [262, 200] on icon "Remove [object Object]" at bounding box center [260, 203] width 11 height 11
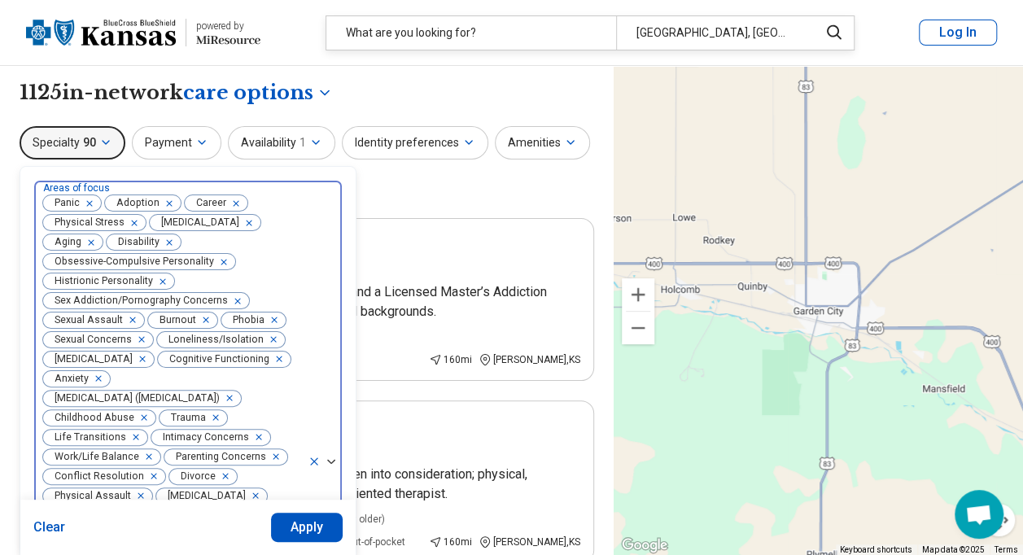
click at [163, 200] on icon "Remove [object Object]" at bounding box center [165, 203] width 11 height 11
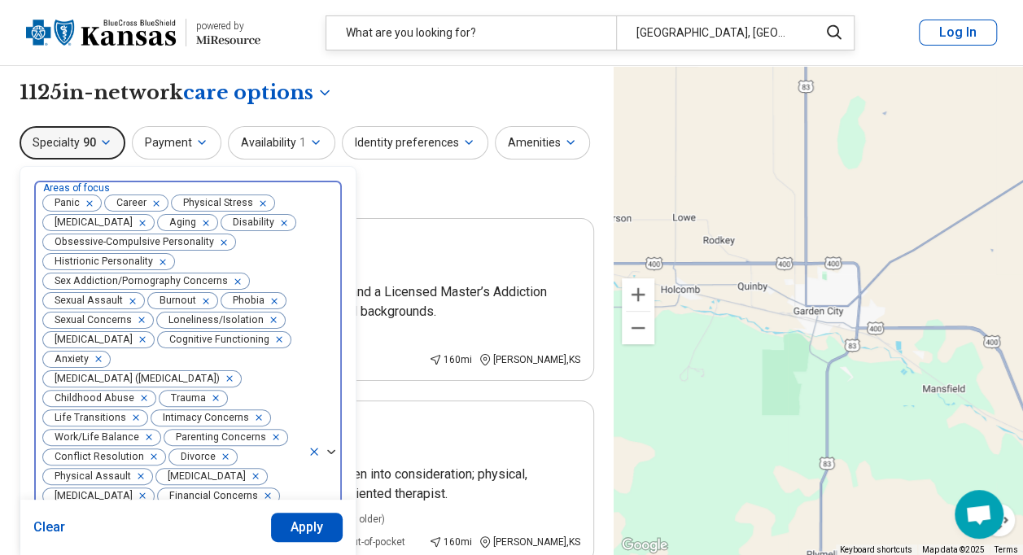
click at [159, 200] on div "Remove [object Object]" at bounding box center [153, 204] width 20 height 20
click at [149, 213] on div "Remove [object Object]" at bounding box center [139, 223] width 20 height 20
click at [259, 199] on icon "Remove [object Object]" at bounding box center [256, 203] width 11 height 11
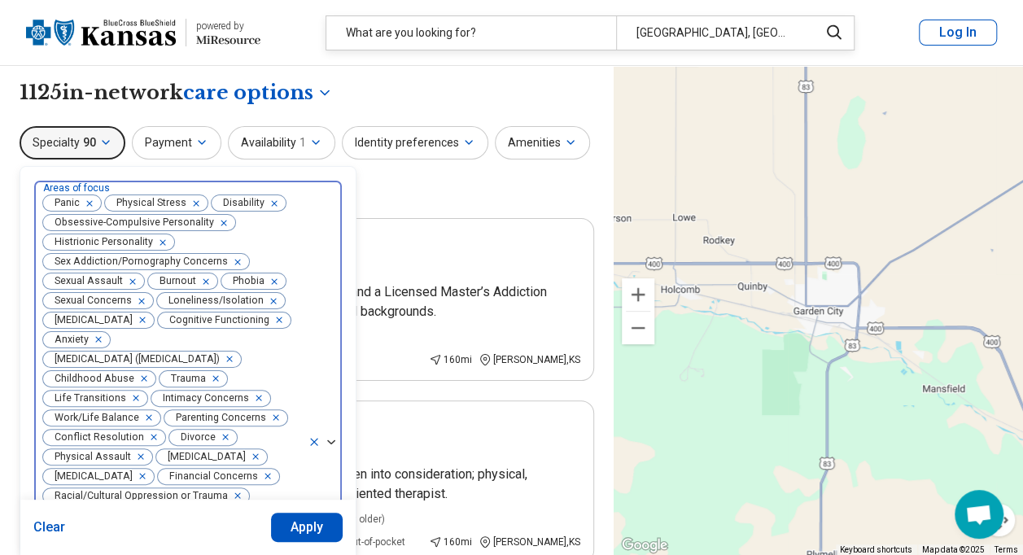
click at [270, 199] on icon "Remove [object Object]" at bounding box center [270, 203] width 11 height 11
click at [221, 220] on div "Remove [object Object]" at bounding box center [221, 223] width 20 height 20
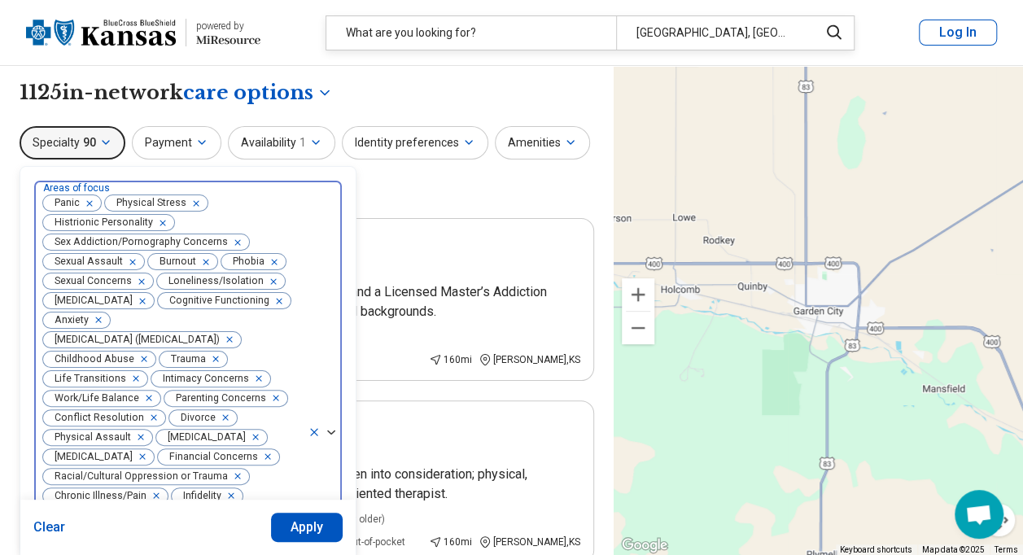
click at [162, 218] on div "Remove [object Object]" at bounding box center [160, 223] width 20 height 20
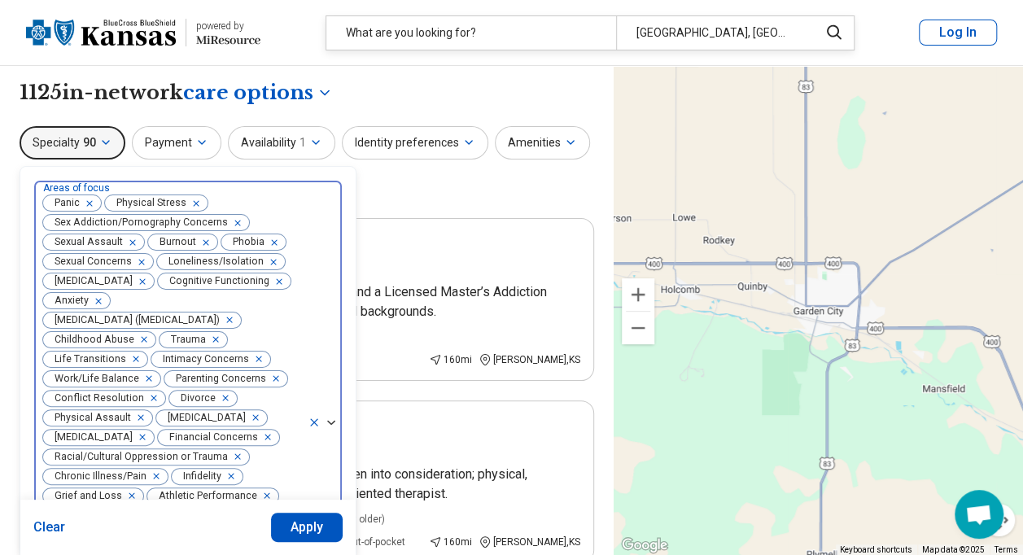
click at [234, 221] on div "Remove [object Object]" at bounding box center [235, 223] width 20 height 20
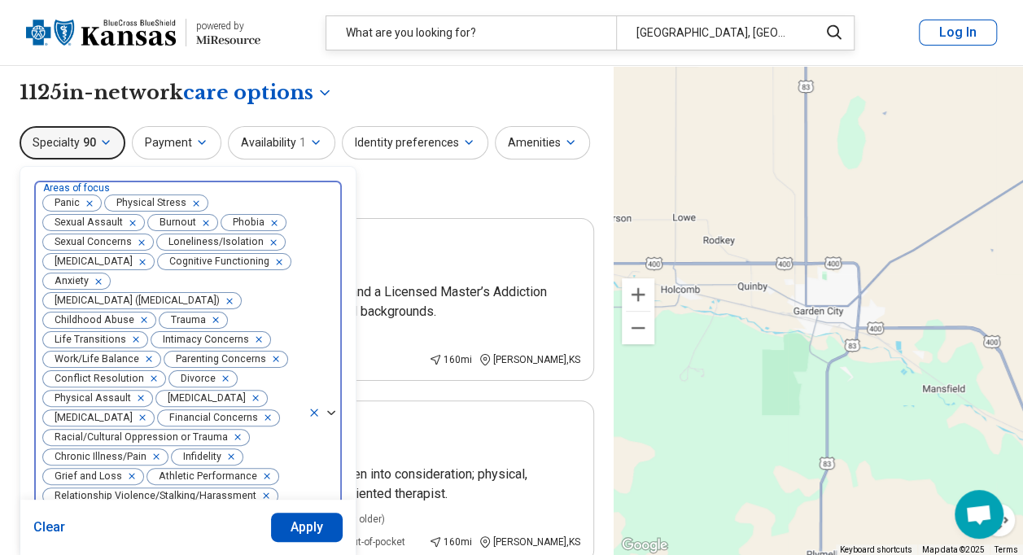
click at [130, 220] on icon "Remove [object Object]" at bounding box center [128, 222] width 11 height 11
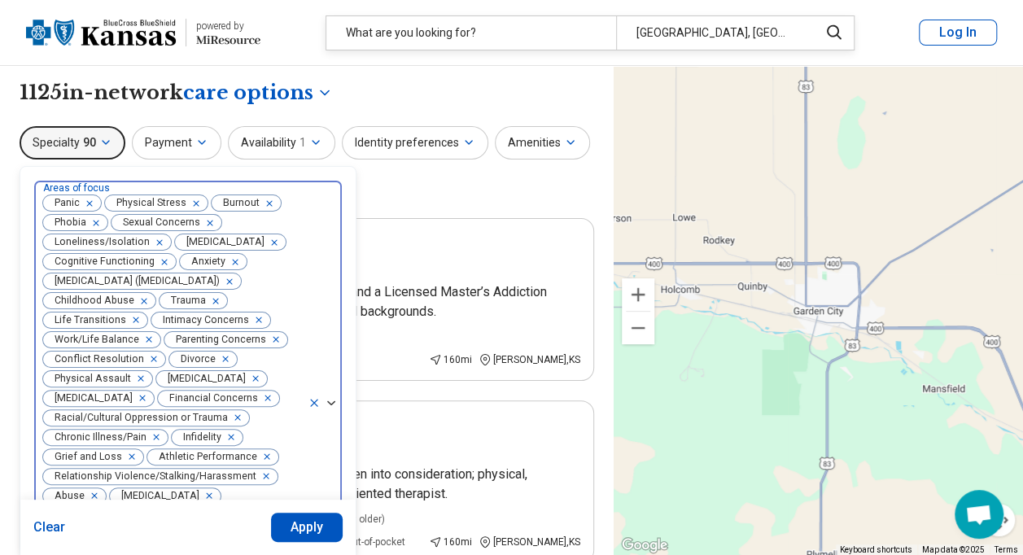
click at [273, 199] on div "Remove [object Object]" at bounding box center [267, 204] width 20 height 20
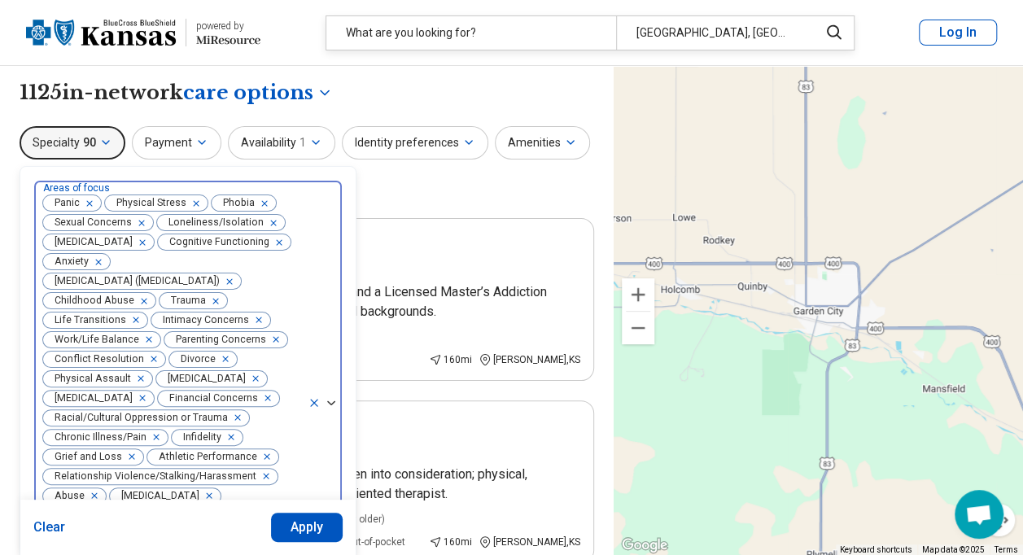
click at [268, 194] on div "Remove [object Object]" at bounding box center [262, 204] width 20 height 20
click at [268, 221] on icon "Remove [object Object]" at bounding box center [269, 222] width 11 height 11
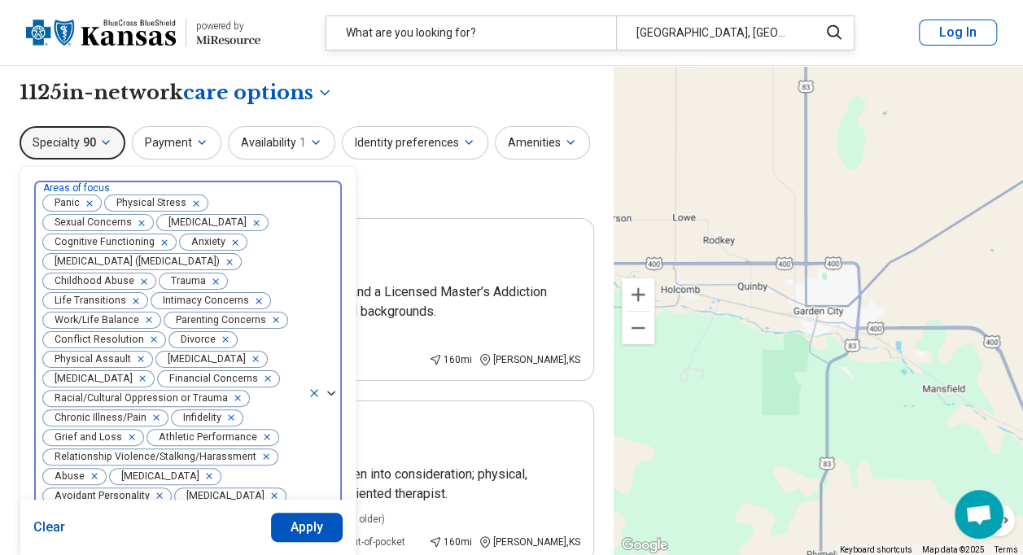
click at [141, 221] on icon "Remove [object Object]" at bounding box center [137, 222] width 11 height 11
click at [144, 218] on icon "Remove [object Object]" at bounding box center [138, 222] width 11 height 11
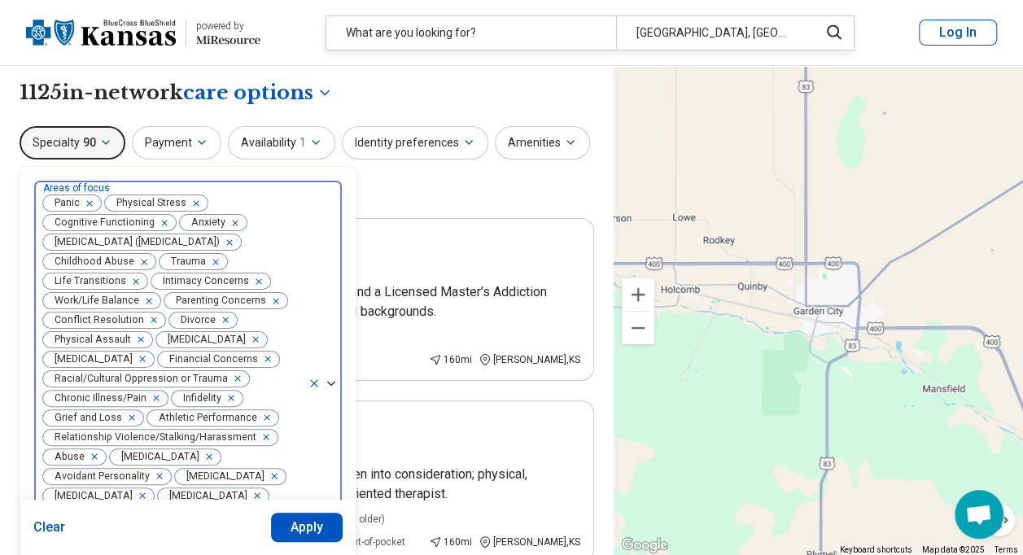
click at [160, 221] on icon "Remove [object Object]" at bounding box center [160, 222] width 11 height 11
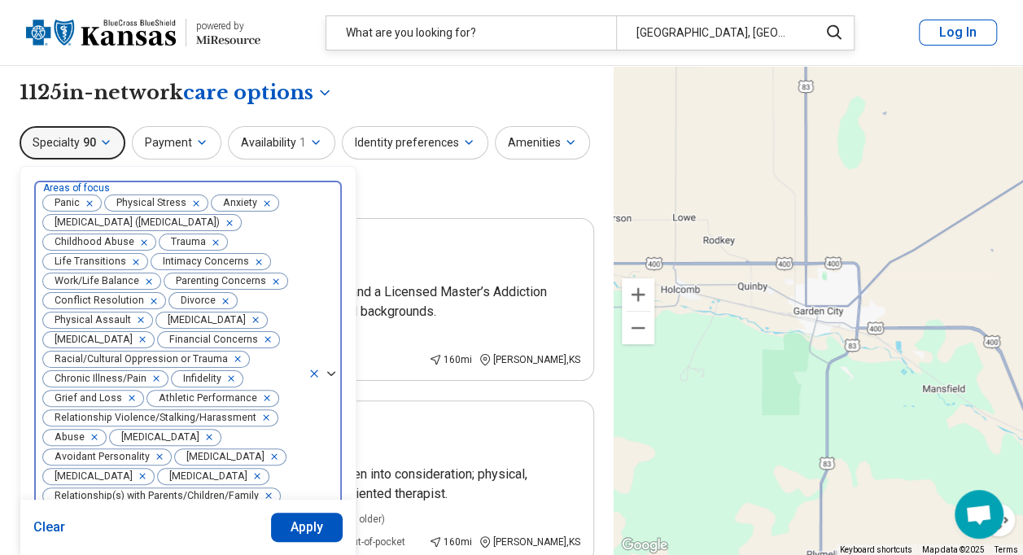
click at [137, 239] on icon "Remove [object Object]" at bounding box center [139, 242] width 11 height 11
click at [205, 238] on icon "Remove [object Object]" at bounding box center [203, 242] width 11 height 11
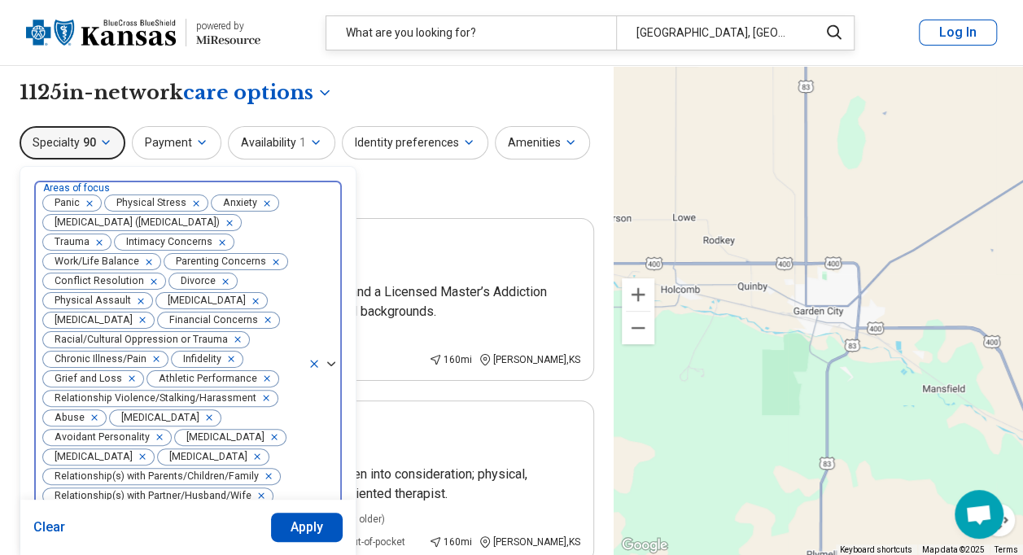
click at [149, 259] on div "Remove [object Object]" at bounding box center [146, 262] width 20 height 20
click at [149, 259] on icon "Remove [object Object]" at bounding box center [150, 261] width 11 height 11
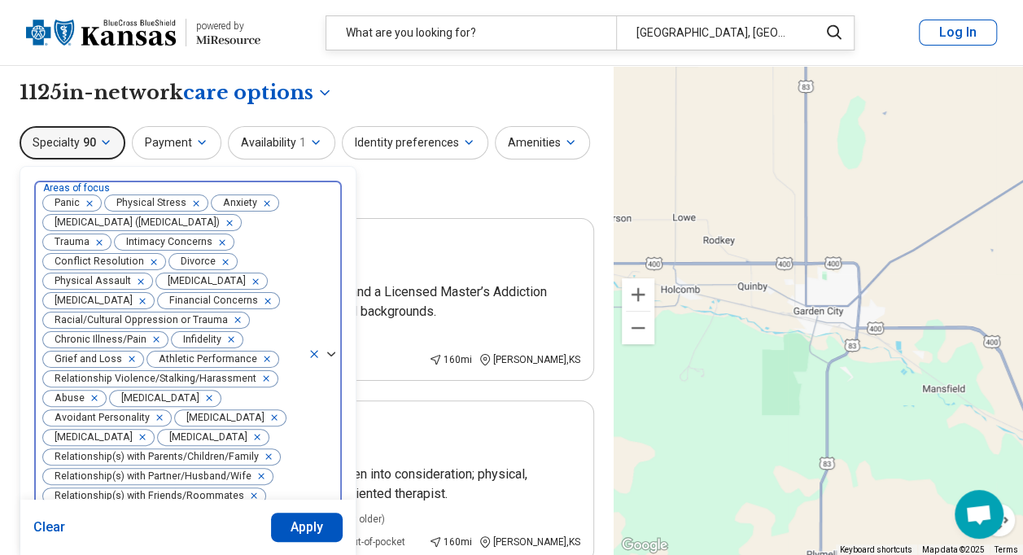
click at [149, 259] on icon "Remove [object Object]" at bounding box center [149, 261] width 11 height 11
click at [99, 259] on icon "Remove [object Object]" at bounding box center [95, 261] width 11 height 11
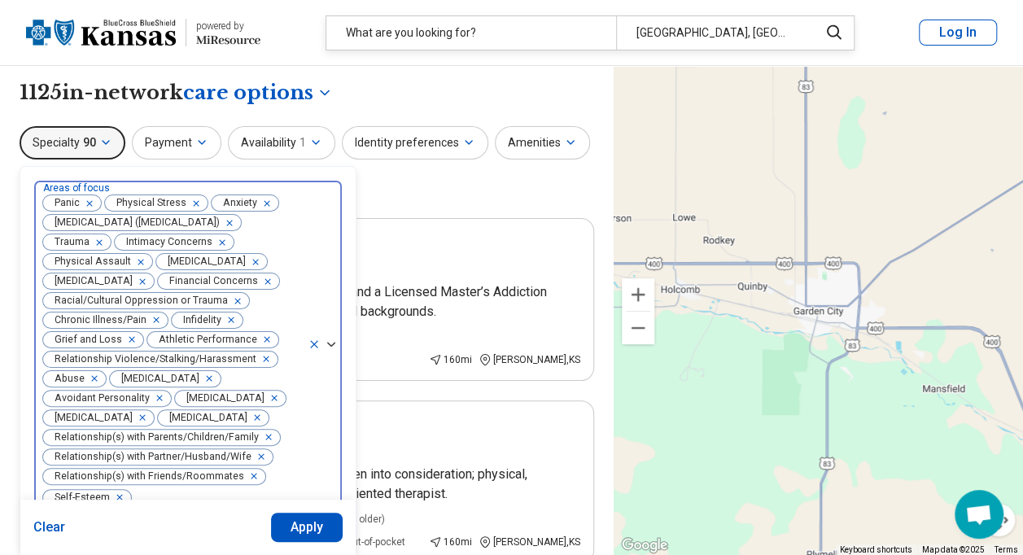
click at [131, 260] on icon "Remove [object Object]" at bounding box center [136, 261] width 11 height 11
click at [144, 256] on icon "Remove [object Object]" at bounding box center [138, 261] width 11 height 11
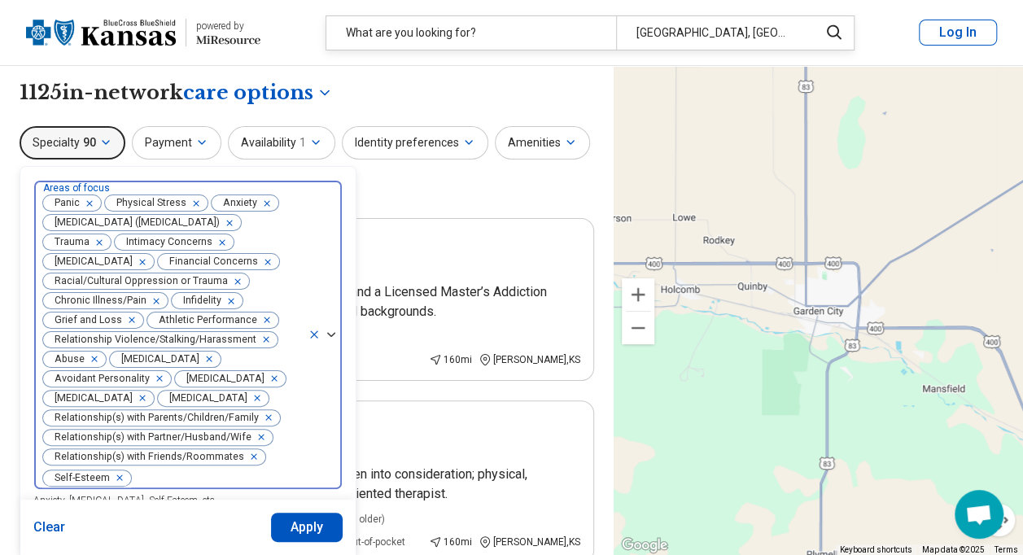
click at [144, 260] on icon "Remove [object Object]" at bounding box center [138, 261] width 11 height 11
click at [231, 279] on icon "Remove [object Object]" at bounding box center [234, 281] width 6 height 6
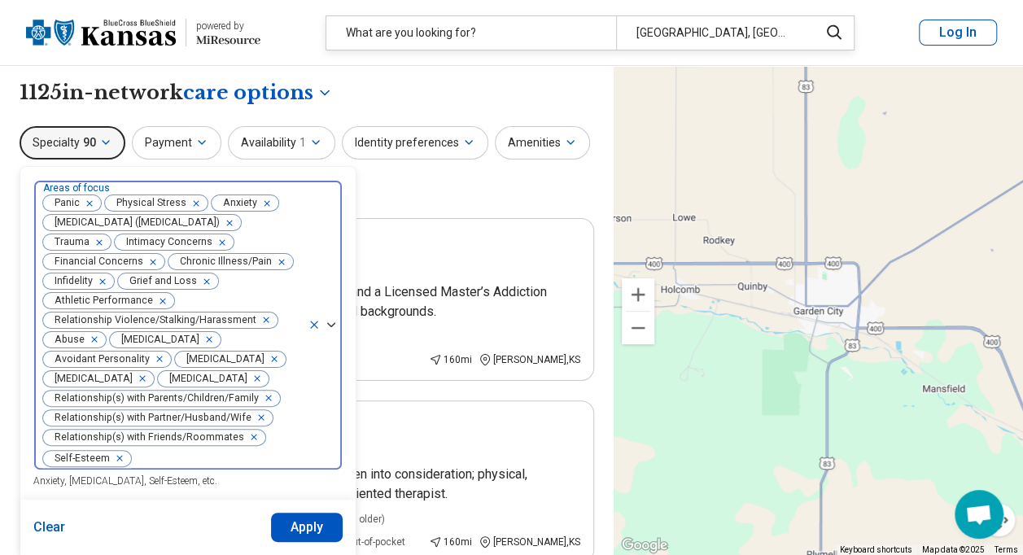
click at [278, 259] on icon "Remove [object Object]" at bounding box center [277, 261] width 11 height 11
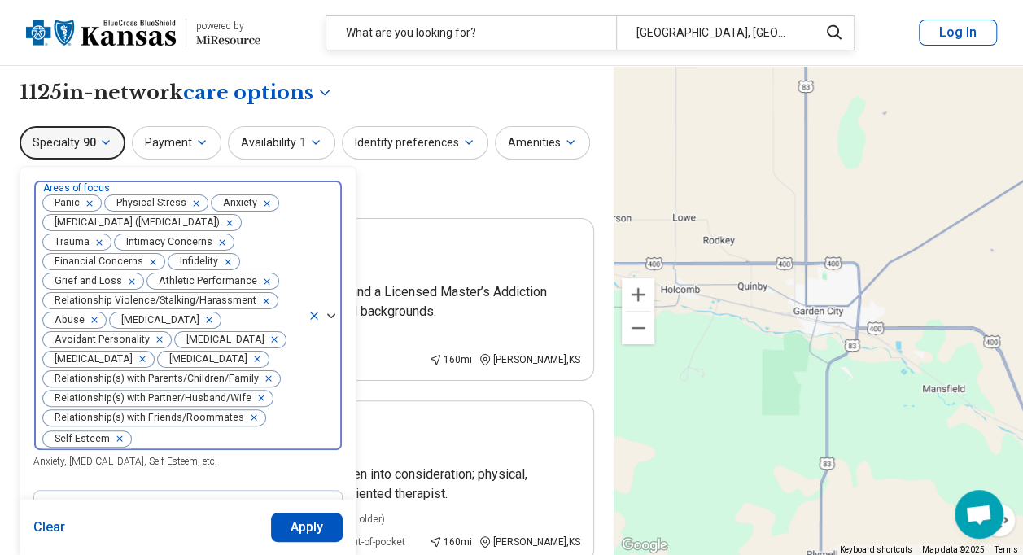
click at [224, 258] on icon "Remove [object Object]" at bounding box center [223, 261] width 11 height 11
click at [161, 282] on div "Remove [object Object]" at bounding box center [160, 282] width 20 height 20
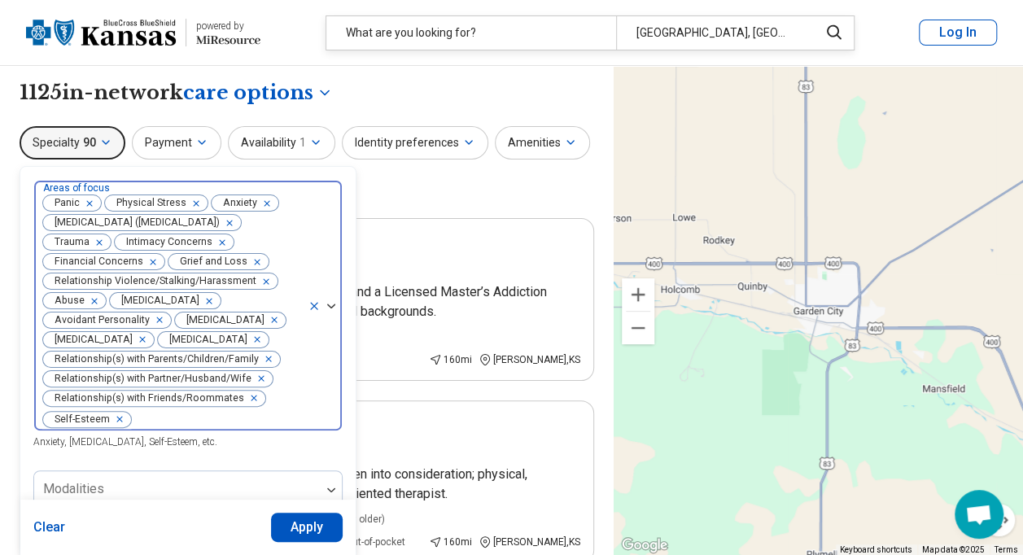
click at [265, 280] on div "Remove [object Object]" at bounding box center [263, 282] width 20 height 20
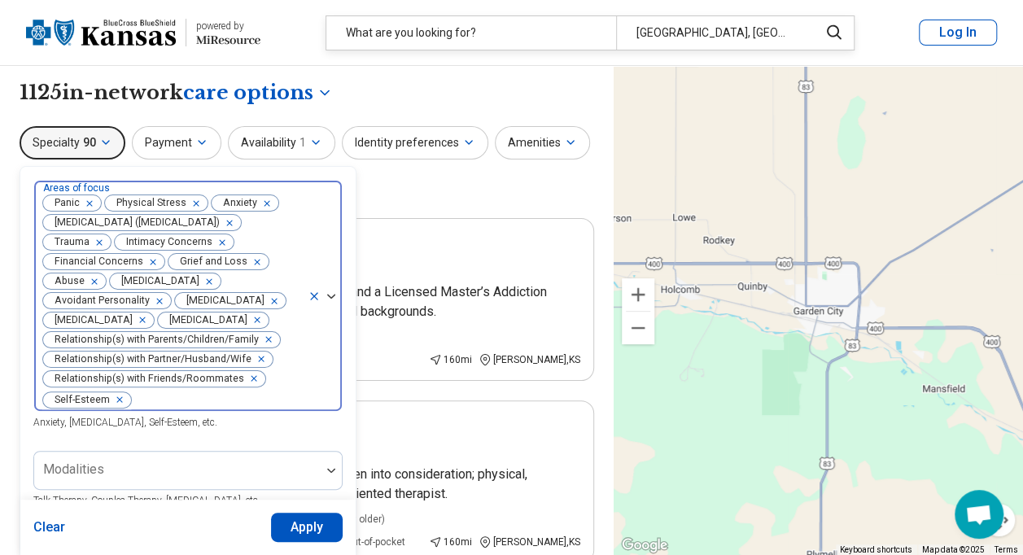
click at [94, 278] on icon "Remove [object Object]" at bounding box center [90, 281] width 11 height 11
click at [149, 281] on div "Remove [object Object]" at bounding box center [139, 282] width 20 height 20
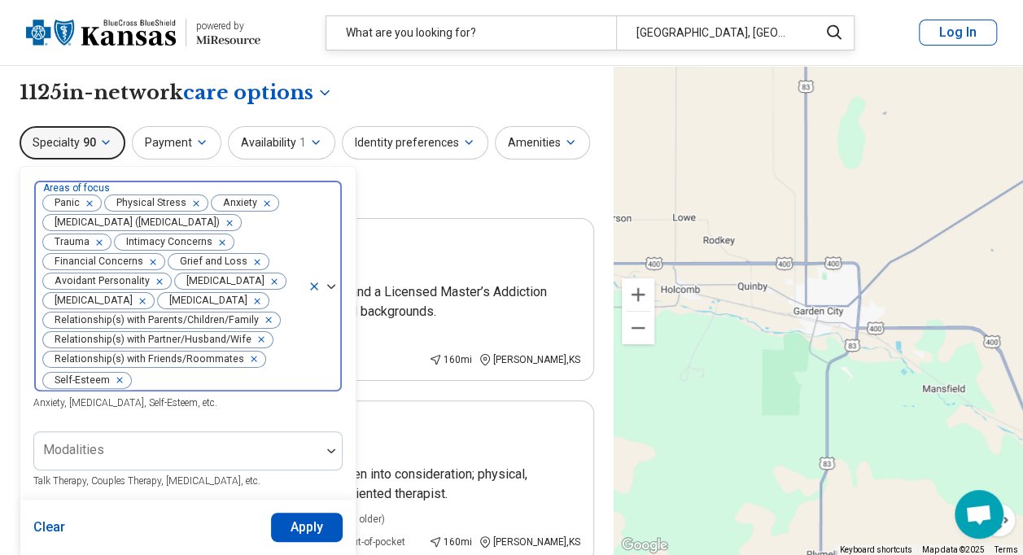
click at [158, 282] on div "Remove [object Object]" at bounding box center [156, 282] width 20 height 20
click at [132, 282] on div "Remove [object Object]" at bounding box center [139, 282] width 20 height 20
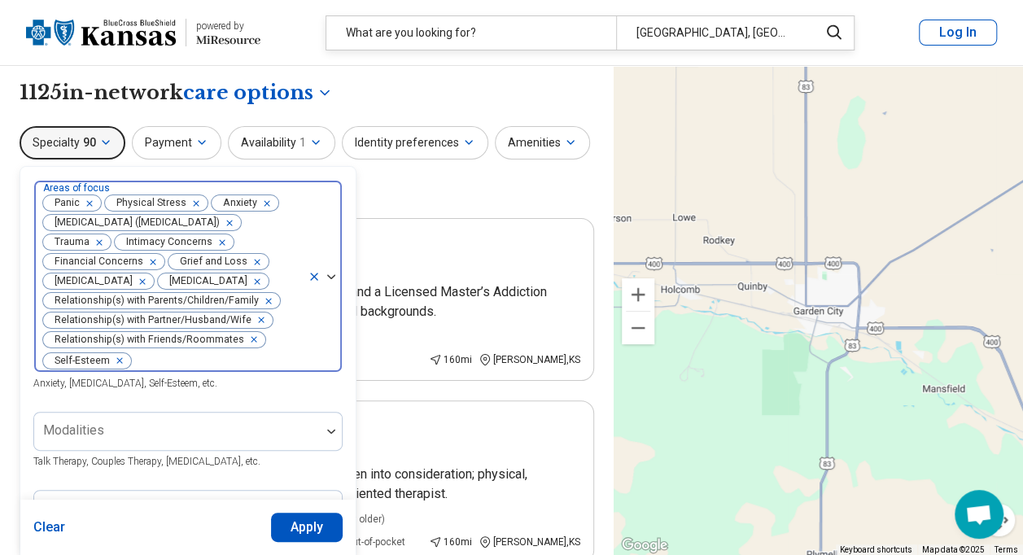
click at [149, 278] on div "Remove [object Object]" at bounding box center [139, 282] width 20 height 20
click at [133, 283] on icon "Remove [object Object]" at bounding box center [138, 281] width 11 height 11
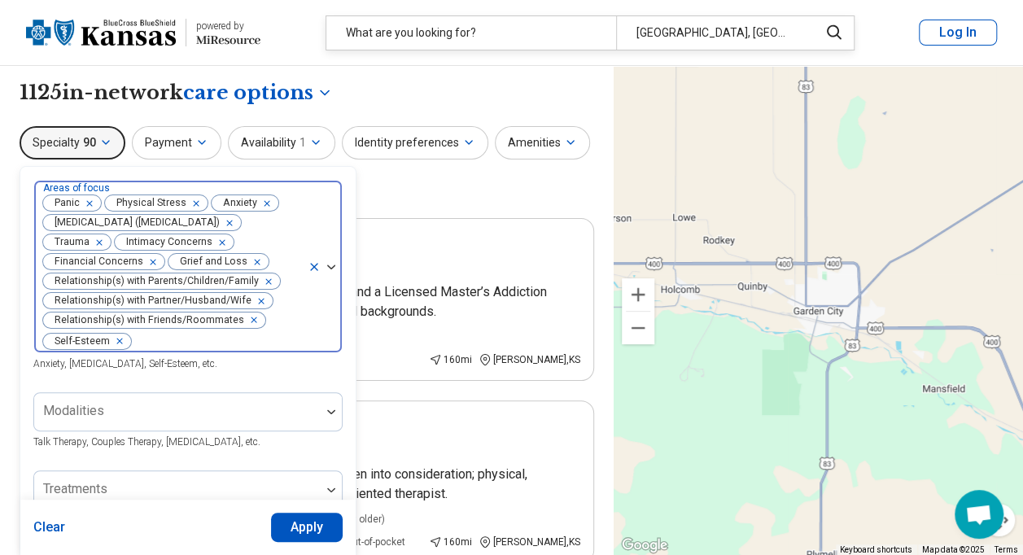
click at [244, 319] on icon "Remove [object Object]" at bounding box center [249, 320] width 11 height 11
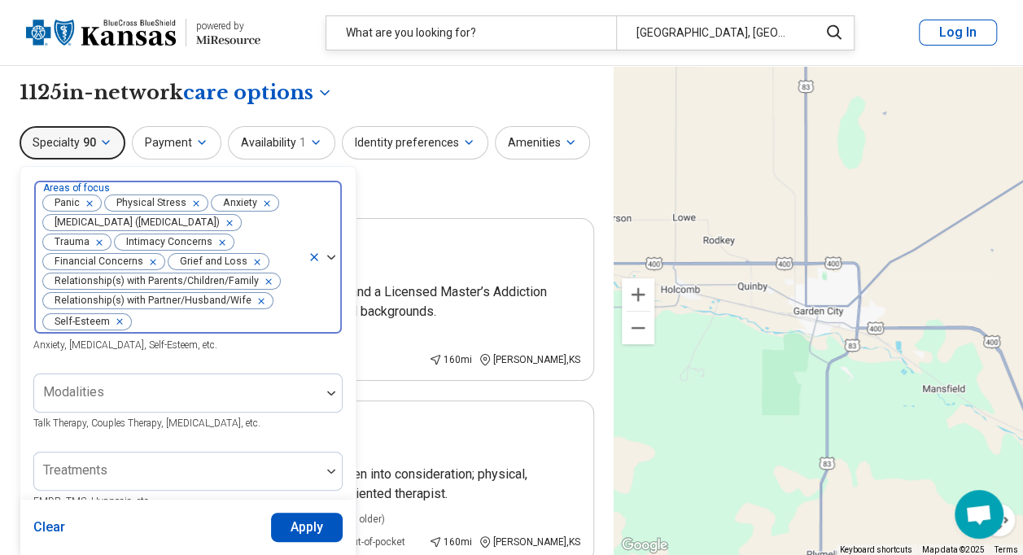
click at [116, 321] on icon "Remove [object Object]" at bounding box center [116, 322] width 6 height 6
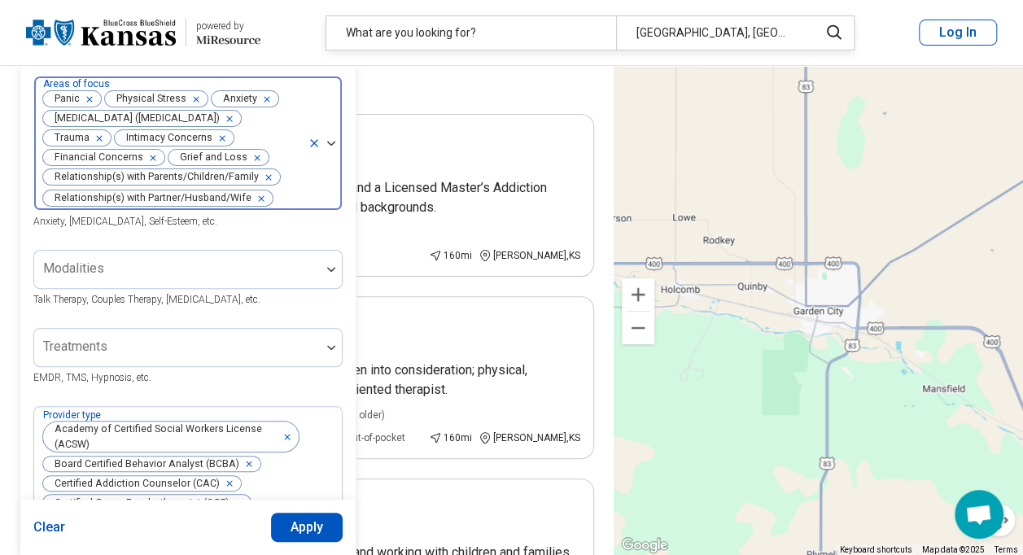
scroll to position [113, 0]
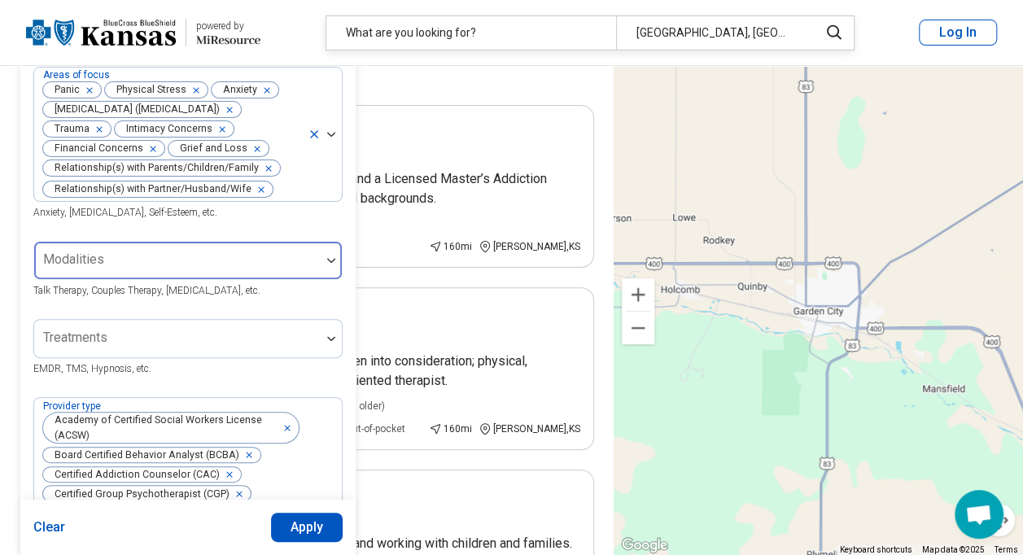
click at [329, 270] on div at bounding box center [331, 260] width 21 height 37
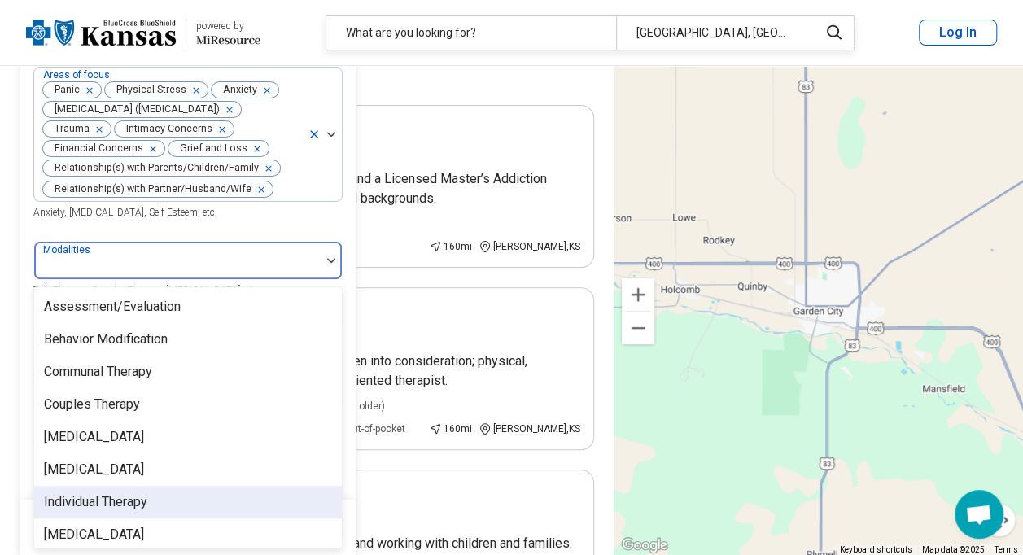
scroll to position [7, 0]
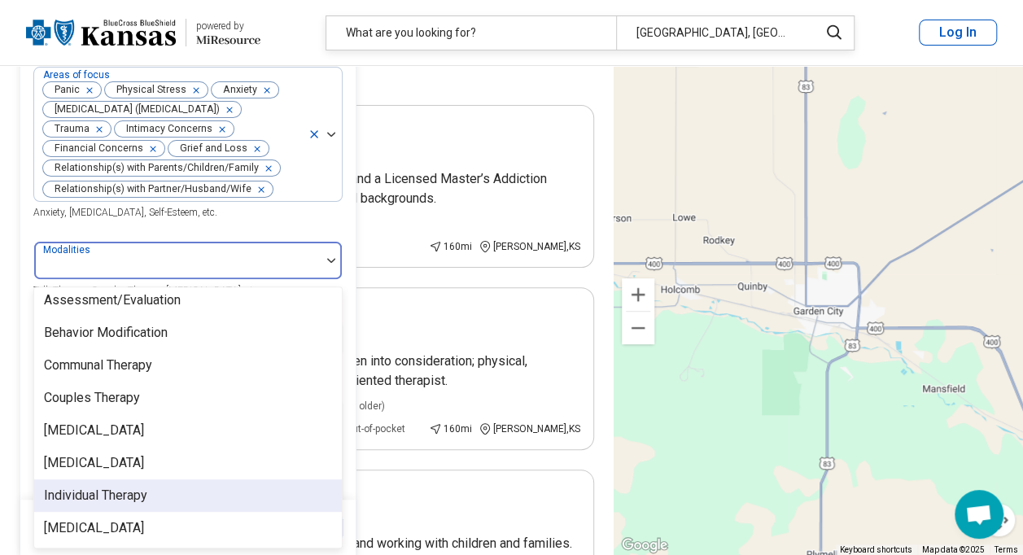
click at [252, 505] on div "Individual Therapy" at bounding box center [188, 495] width 308 height 33
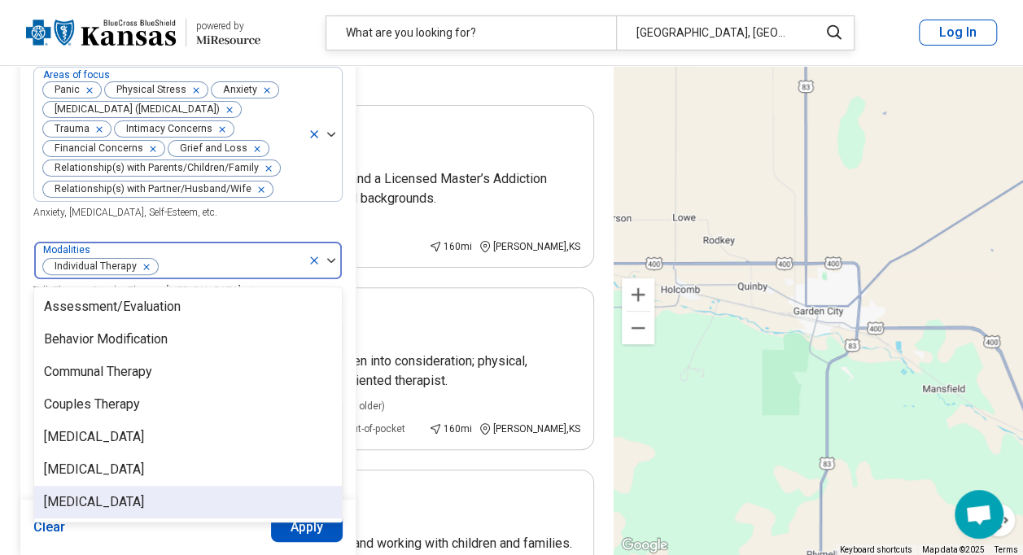
scroll to position [0, 0]
click at [144, 500] on div "[MEDICAL_DATA]" at bounding box center [94, 502] width 100 height 20
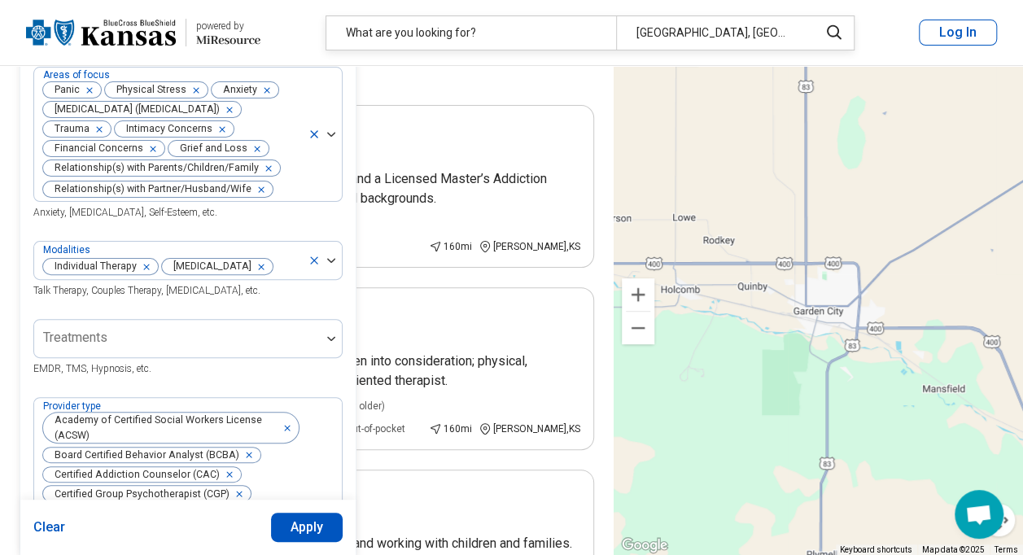
click at [197, 532] on div "Clear Apply" at bounding box center [187, 527] width 335 height 55
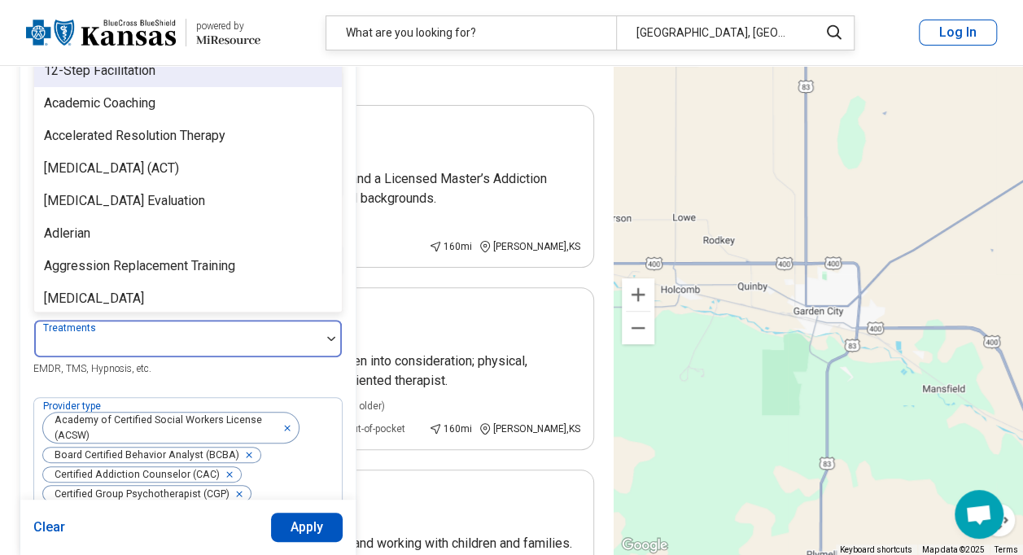
click at [317, 356] on div at bounding box center [177, 339] width 286 height 36
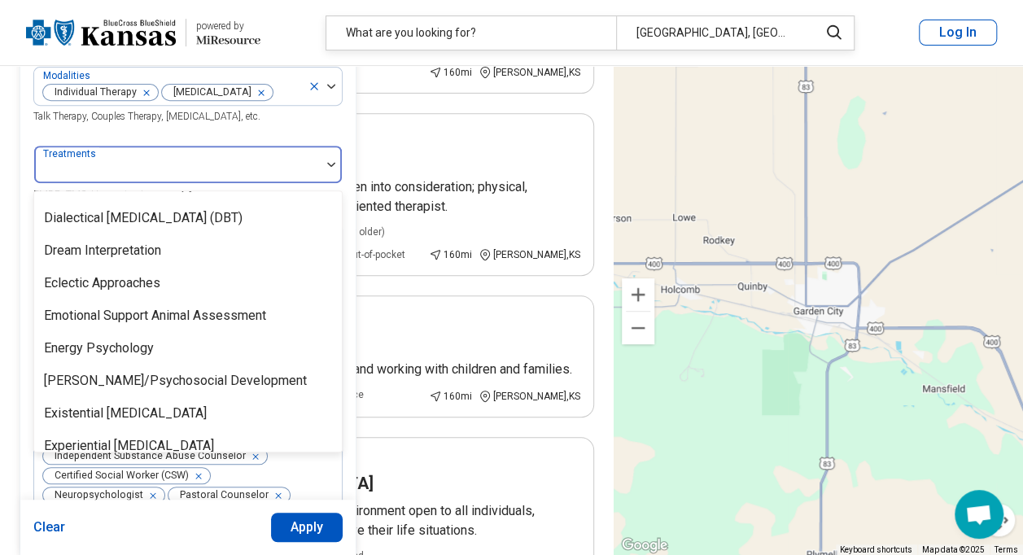
scroll to position [1056, 0]
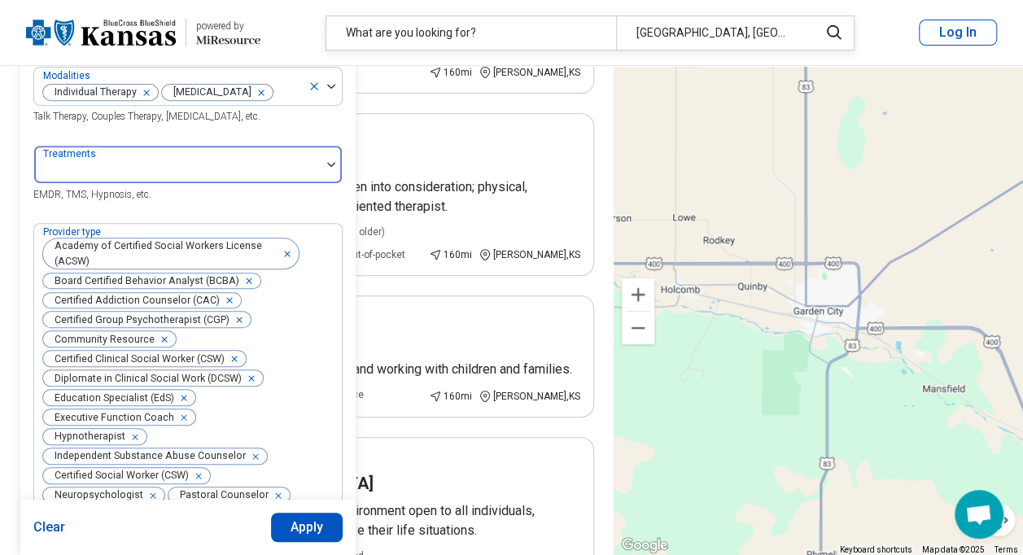
click at [329, 167] on img at bounding box center [331, 164] width 8 height 5
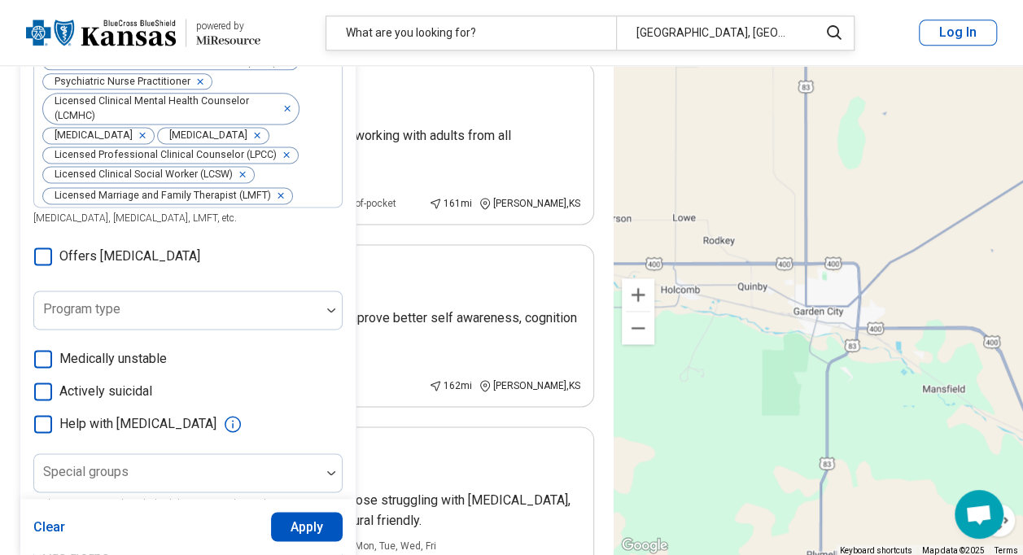
scroll to position [1030, 0]
click at [47, 251] on icon at bounding box center [43, 256] width 18 height 18
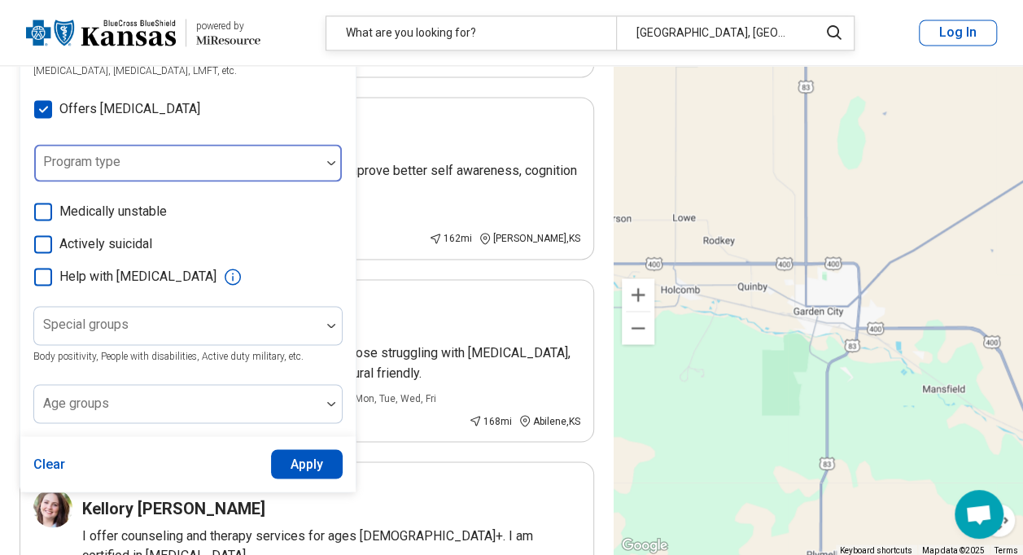
scroll to position [1179, 0]
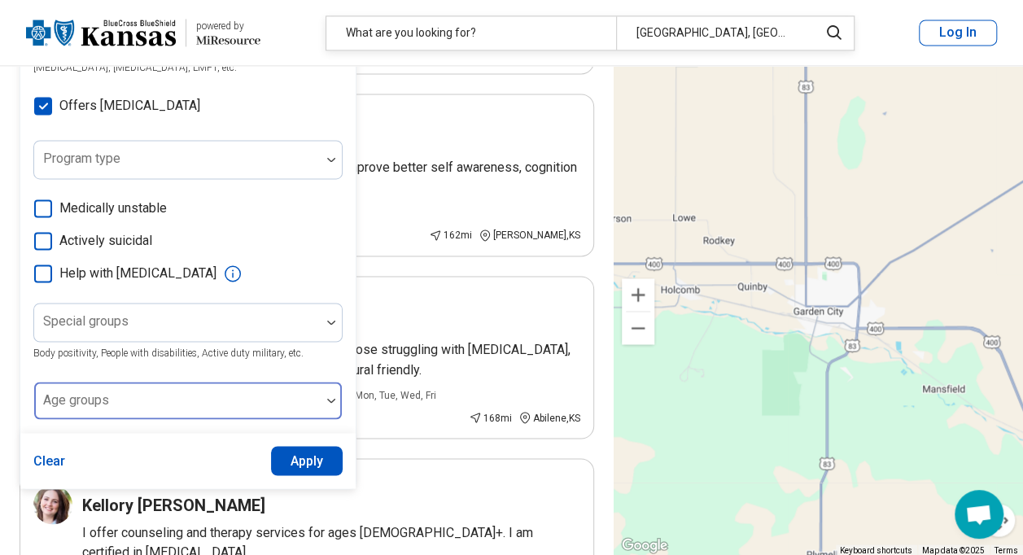
click at [324, 398] on div at bounding box center [331, 400] width 21 height 5
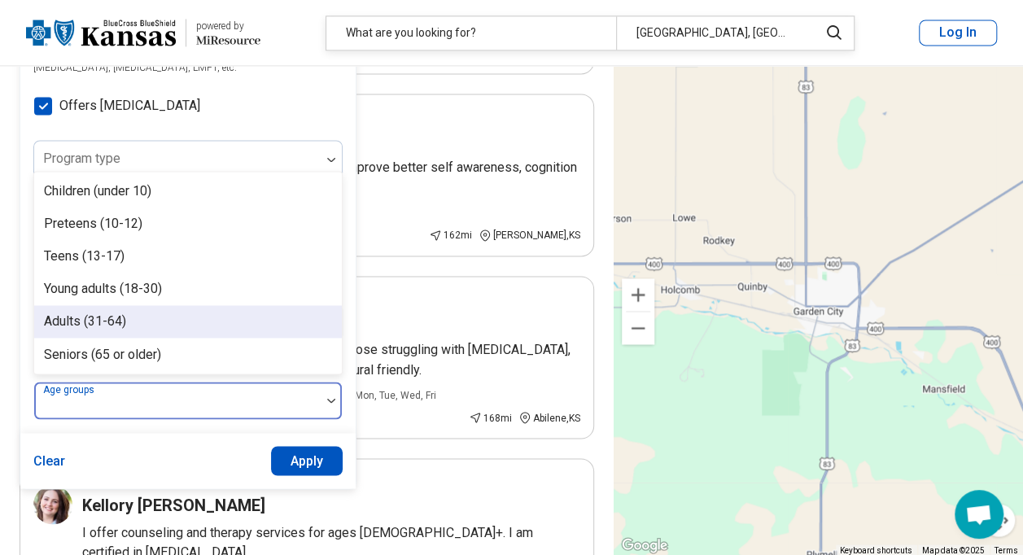
click at [293, 314] on div "Adults (31-64)" at bounding box center [188, 321] width 308 height 33
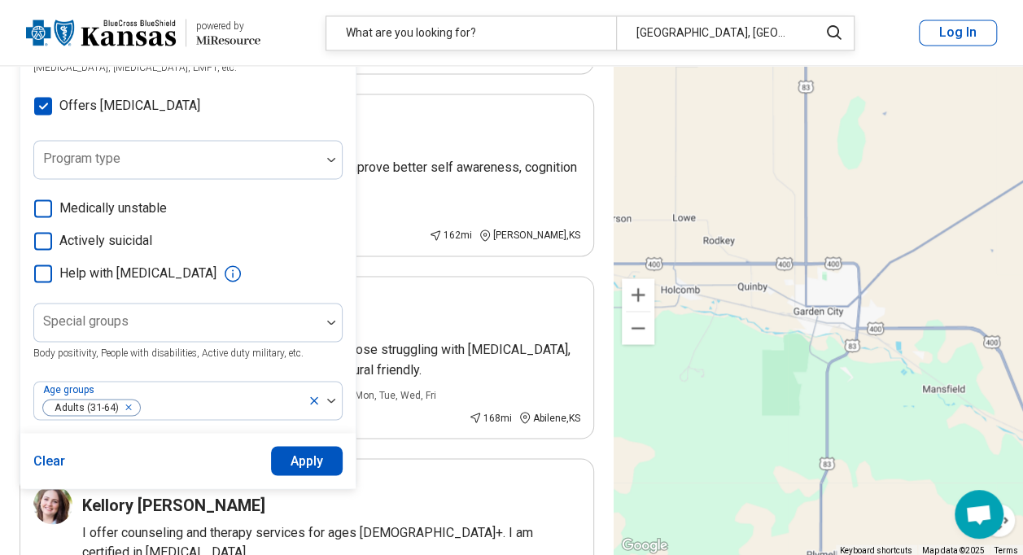
click at [307, 449] on button "Apply" at bounding box center [307, 460] width 72 height 29
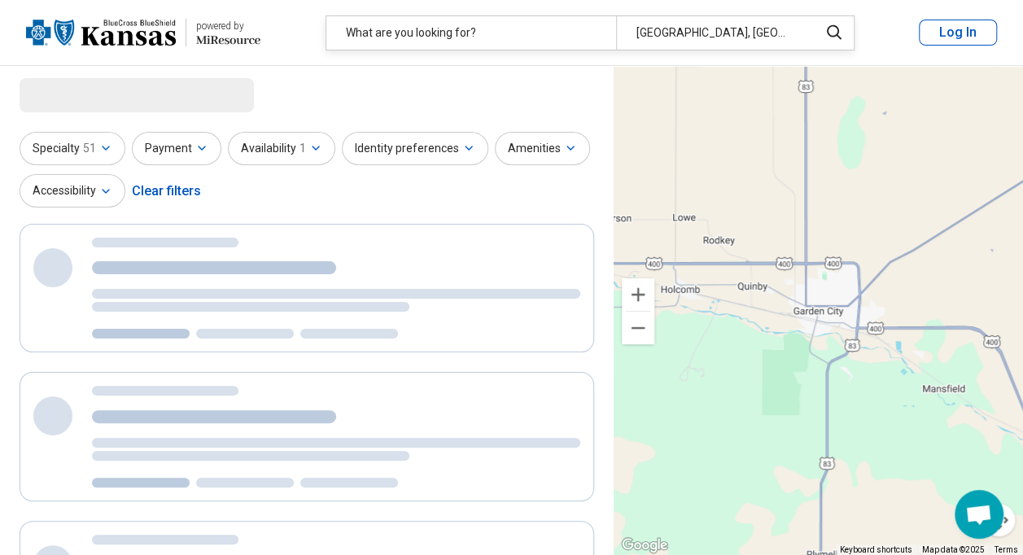
scroll to position [0, 0]
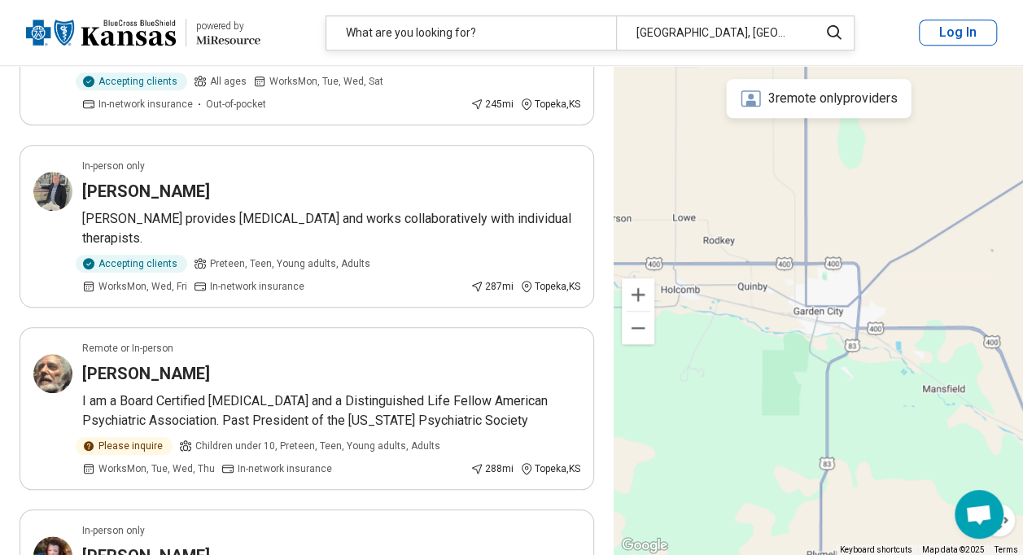
scroll to position [624, 0]
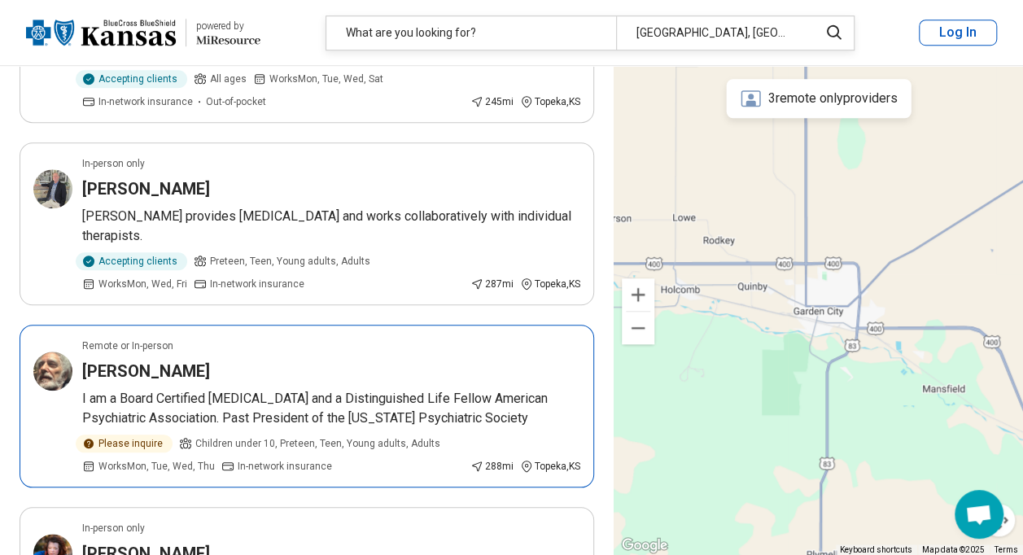
click at [63, 371] on img at bounding box center [52, 371] width 39 height 39
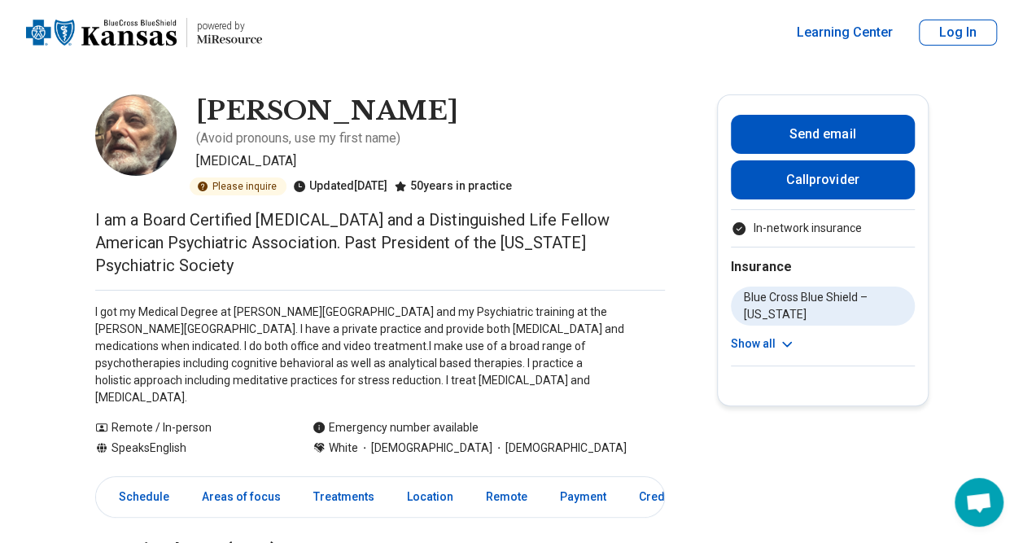
click at [761, 347] on button "Show all" at bounding box center [763, 343] width 64 height 17
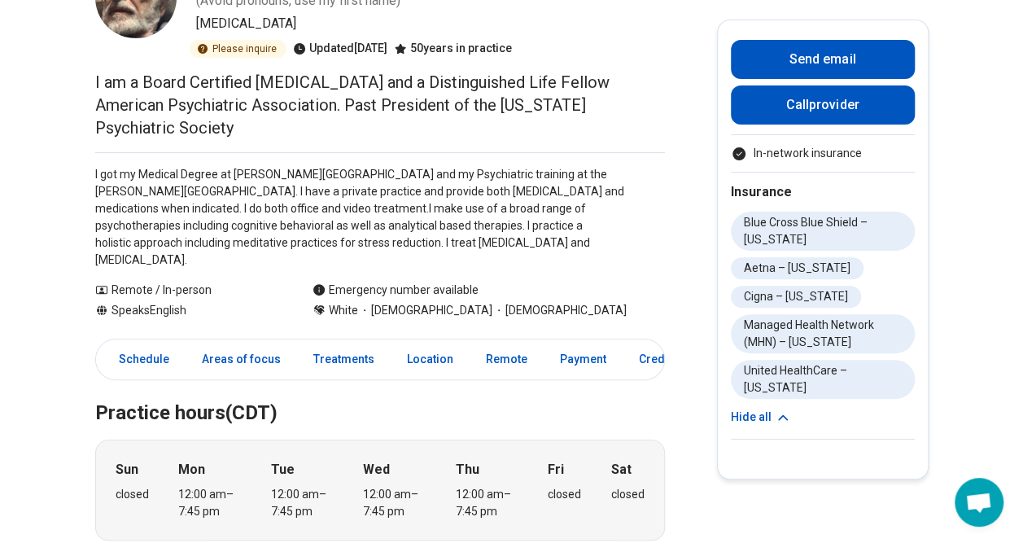
scroll to position [138, 0]
click at [268, 342] on link "Areas of focus" at bounding box center [241, 358] width 98 height 33
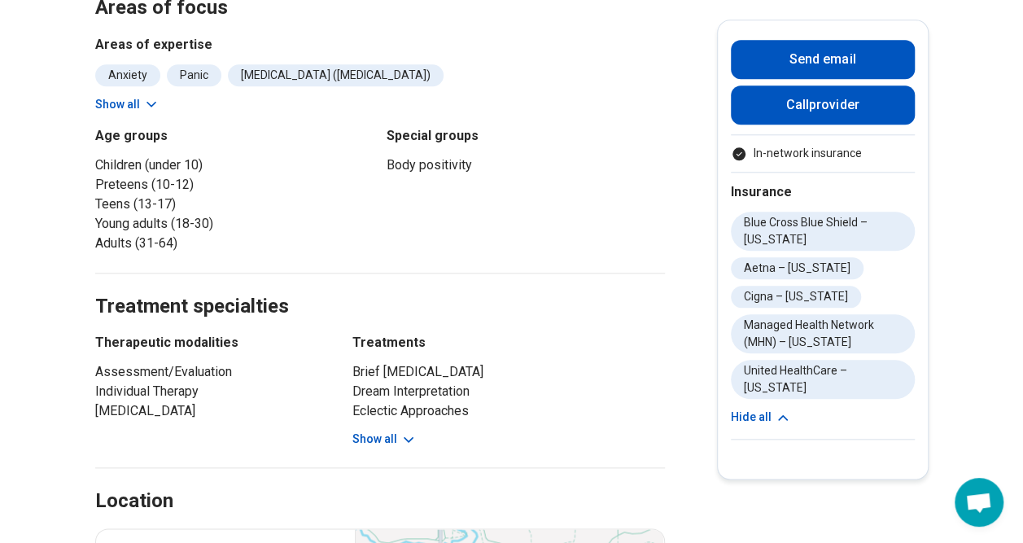
scroll to position [724, 0]
click at [376, 430] on button "Show all" at bounding box center [384, 438] width 64 height 17
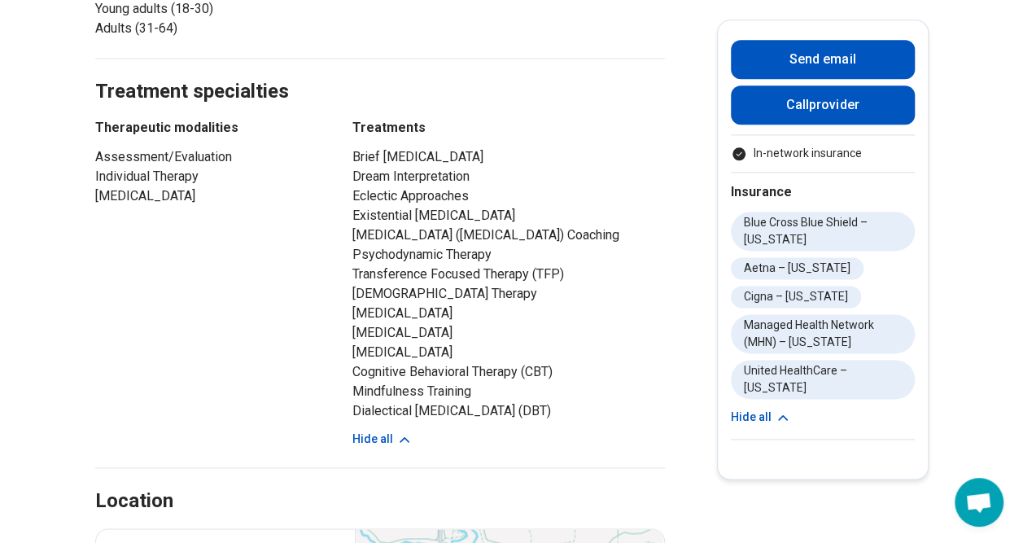
scroll to position [933, 0]
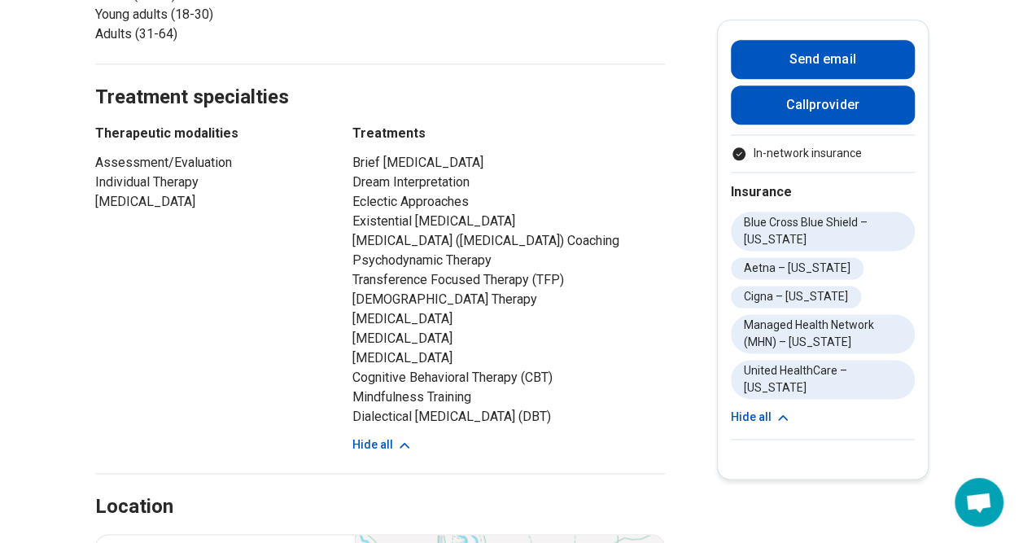
drag, startPoint x: 361, startPoint y: 121, endPoint x: 565, endPoint y: 394, distance: 340.2
click at [565, 394] on ul "Brief Psychodynamic Psychotherapy Dream Interpretation Eclectic Approaches Exis…" at bounding box center [508, 289] width 313 height 273
copy ul "Brief Psychodynamic Psychotherapy Dream Interpretation Eclectic Approaches Exis…"
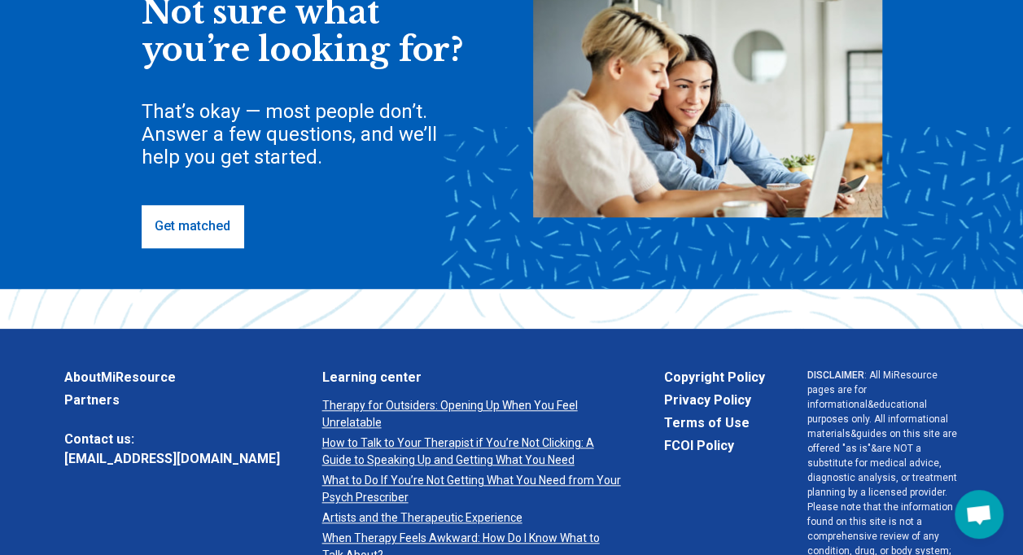
scroll to position [538, 0]
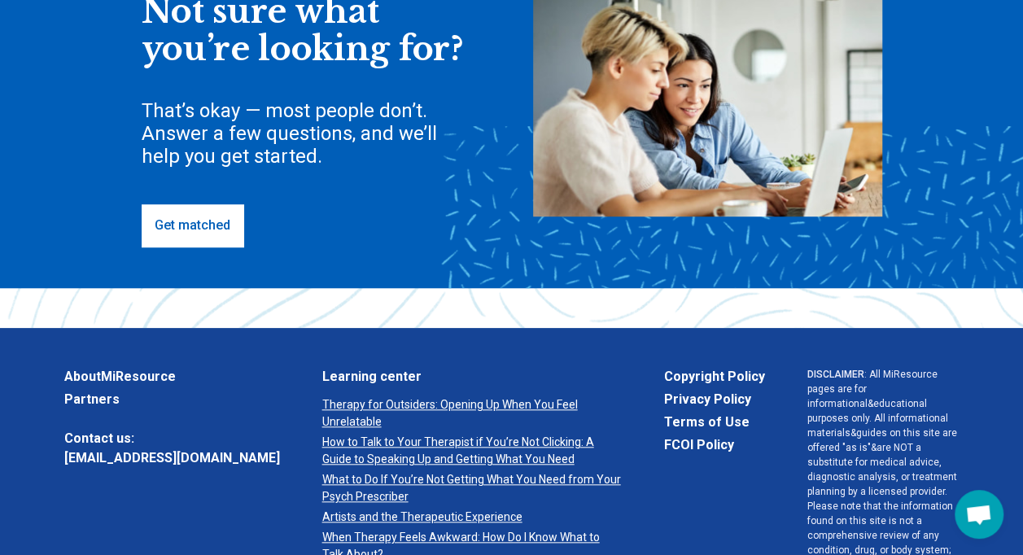
click at [202, 229] on link "Get matched" at bounding box center [193, 225] width 102 height 42
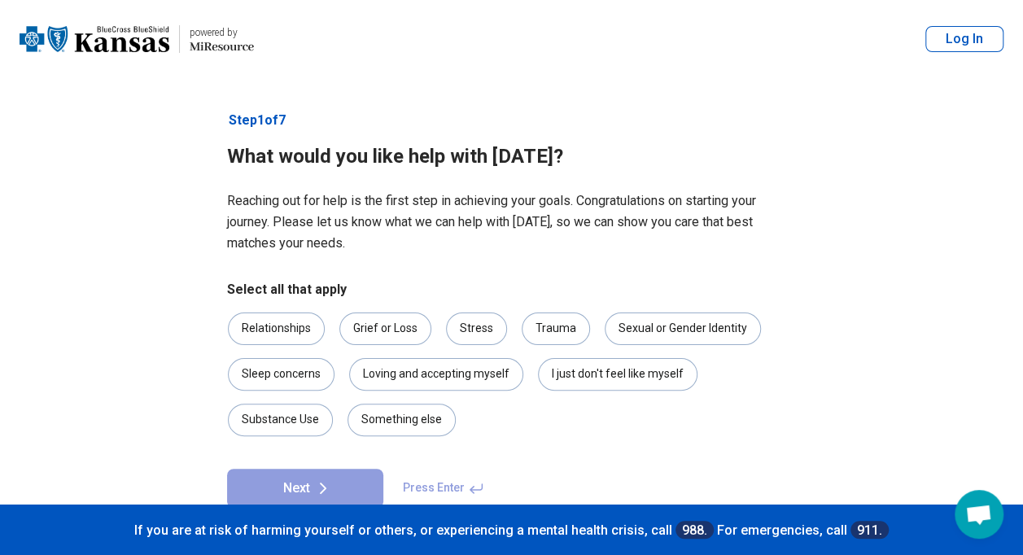
scroll to position [36, 0]
